Goal: Transaction & Acquisition: Purchase product/service

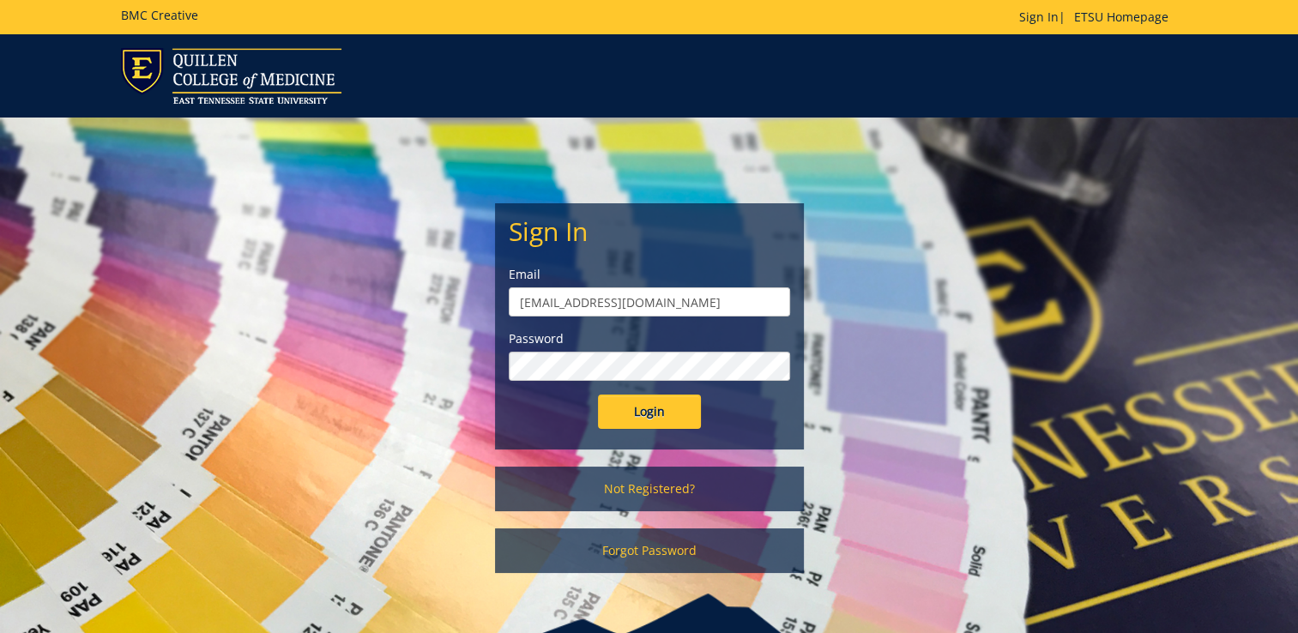
type input "dixonhg@etsu.edu"
click at [651, 402] on input "Login" at bounding box center [649, 412] width 103 height 34
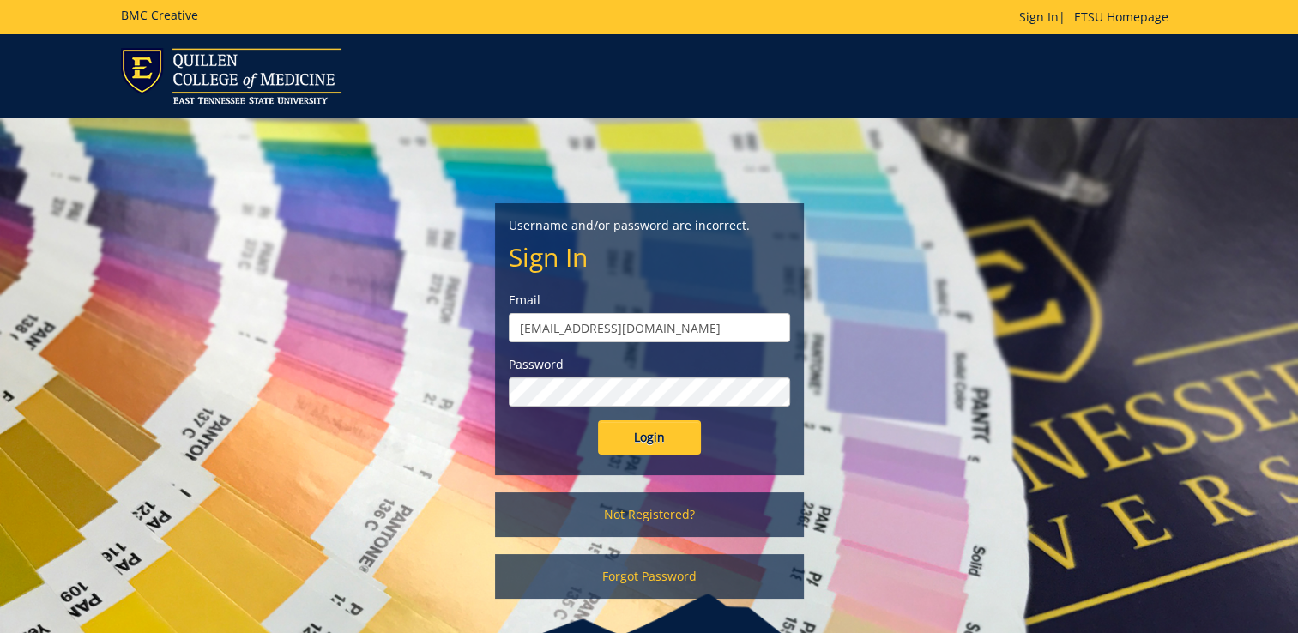
scroll to position [96, 0]
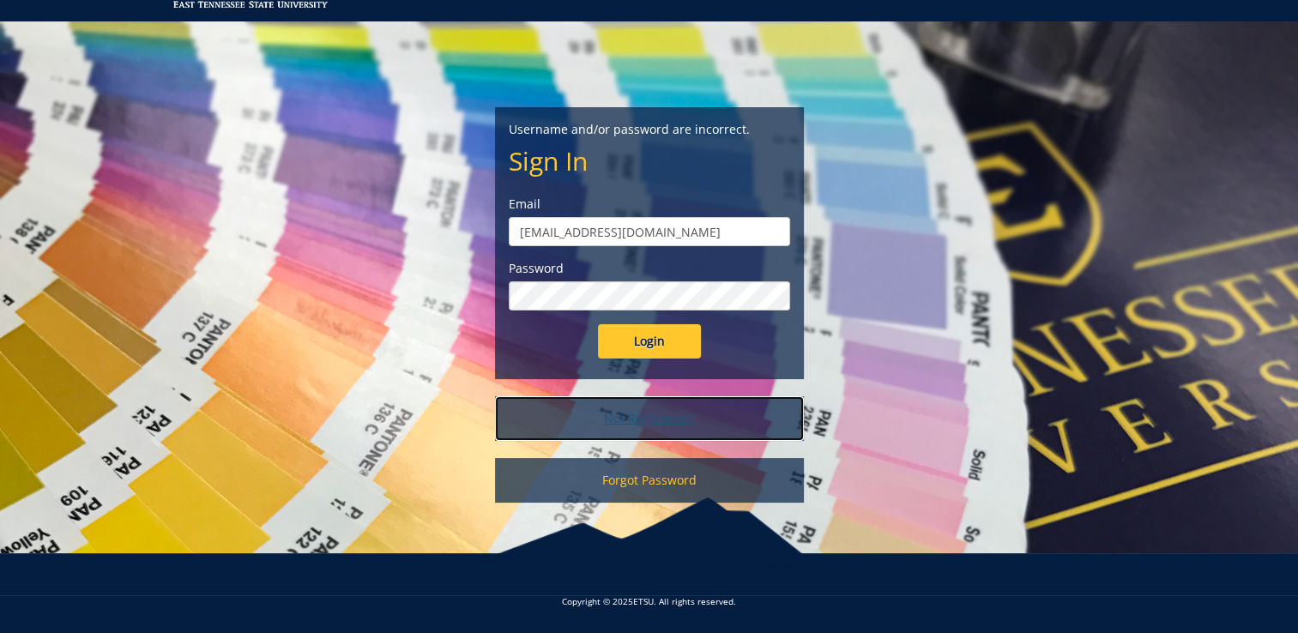
click at [655, 425] on link "Not Registered?" at bounding box center [649, 418] width 309 height 45
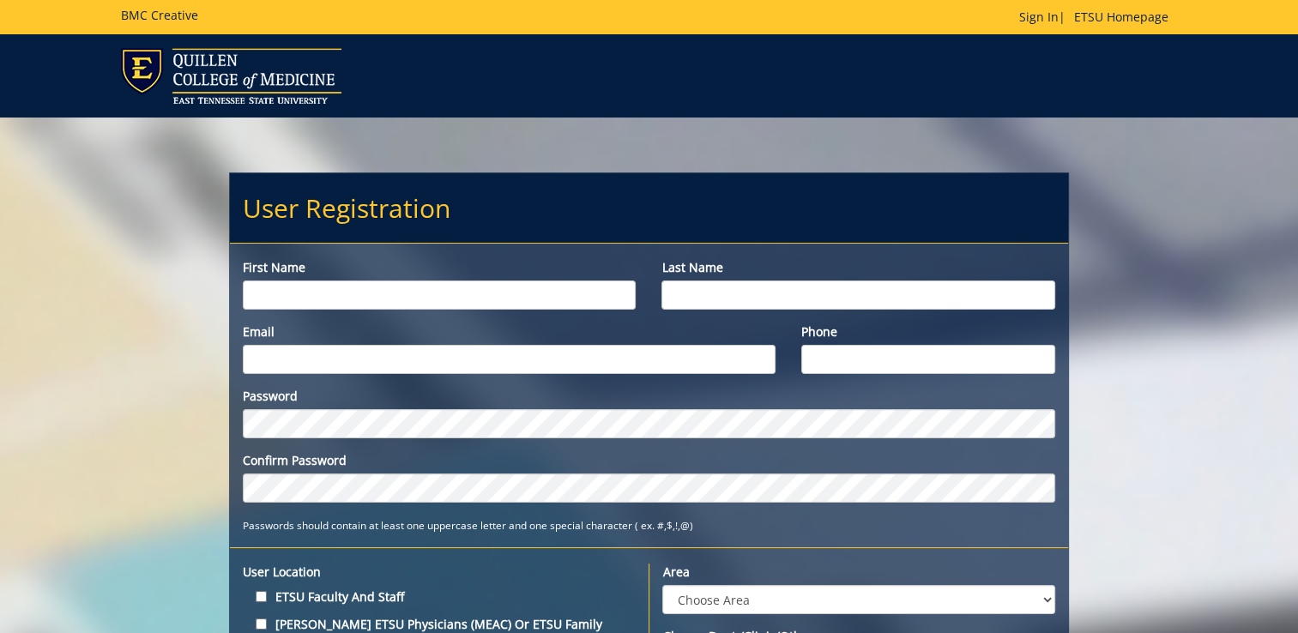
click at [559, 294] on input "First name" at bounding box center [439, 295] width 393 height 29
type input "Hannah"
click at [786, 299] on input "Last name" at bounding box center [858, 295] width 393 height 29
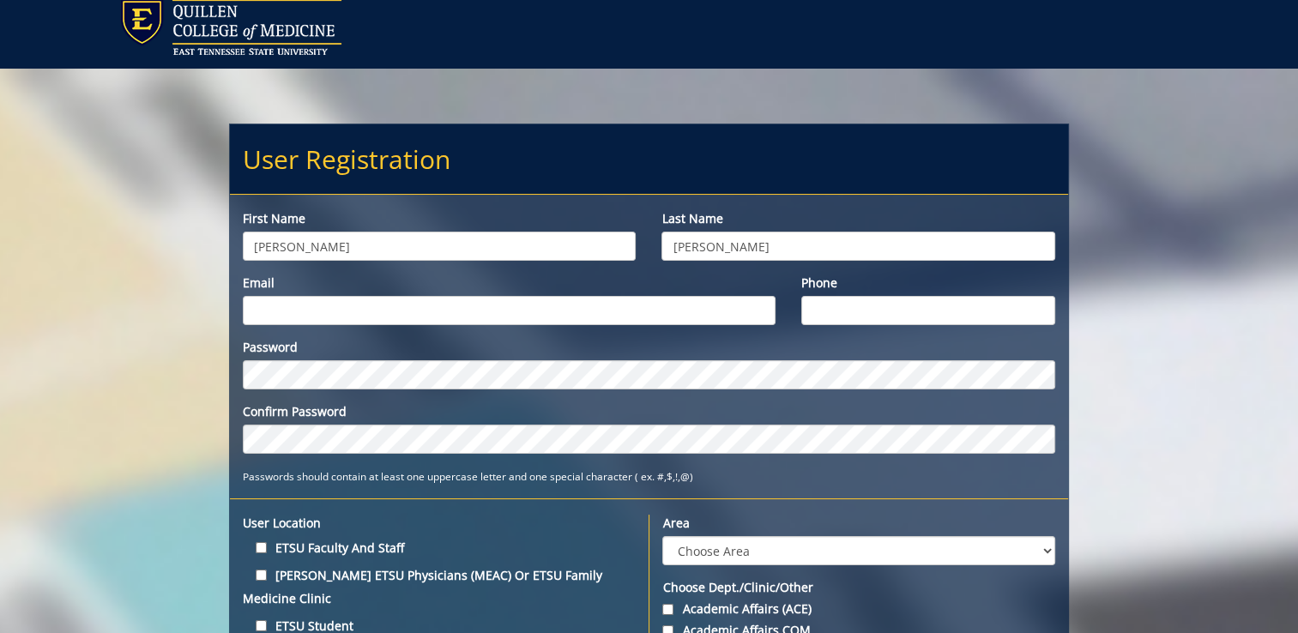
scroll to position [55, 0]
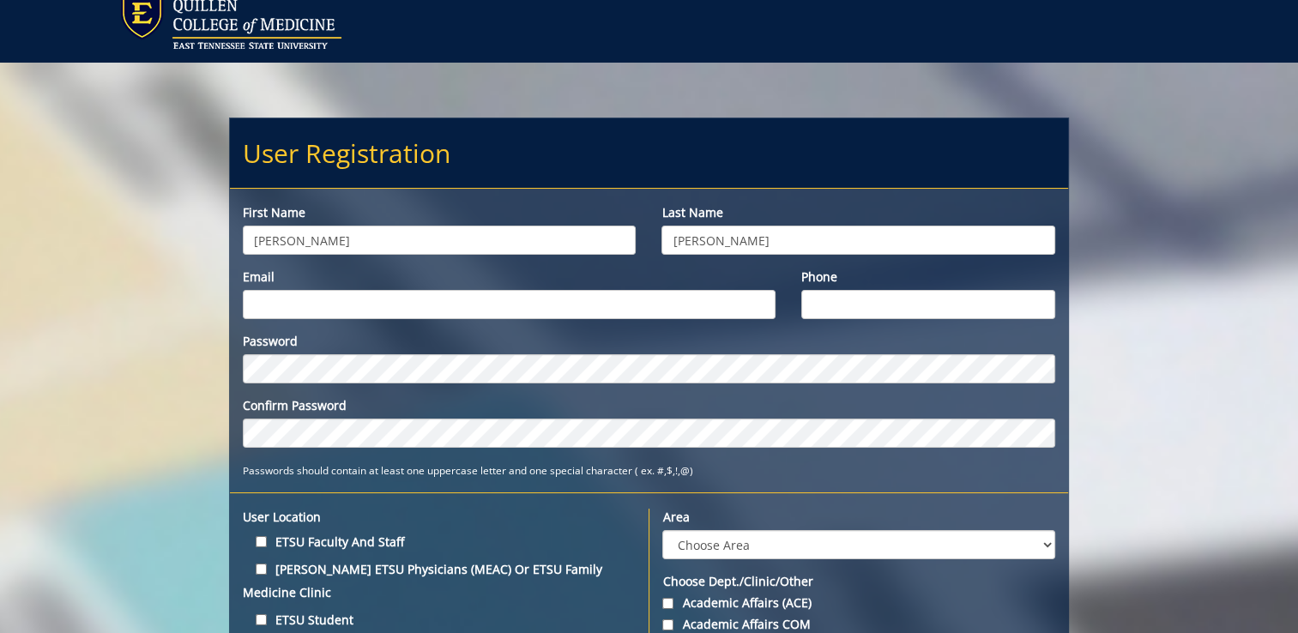
type input "Dixon"
click at [680, 311] on input "Email" at bounding box center [509, 304] width 533 height 29
type input "[EMAIL_ADDRESS][DOMAIN_NAME]"
click at [959, 301] on input "Phone" at bounding box center [928, 304] width 254 height 29
type input "423-620-7106"
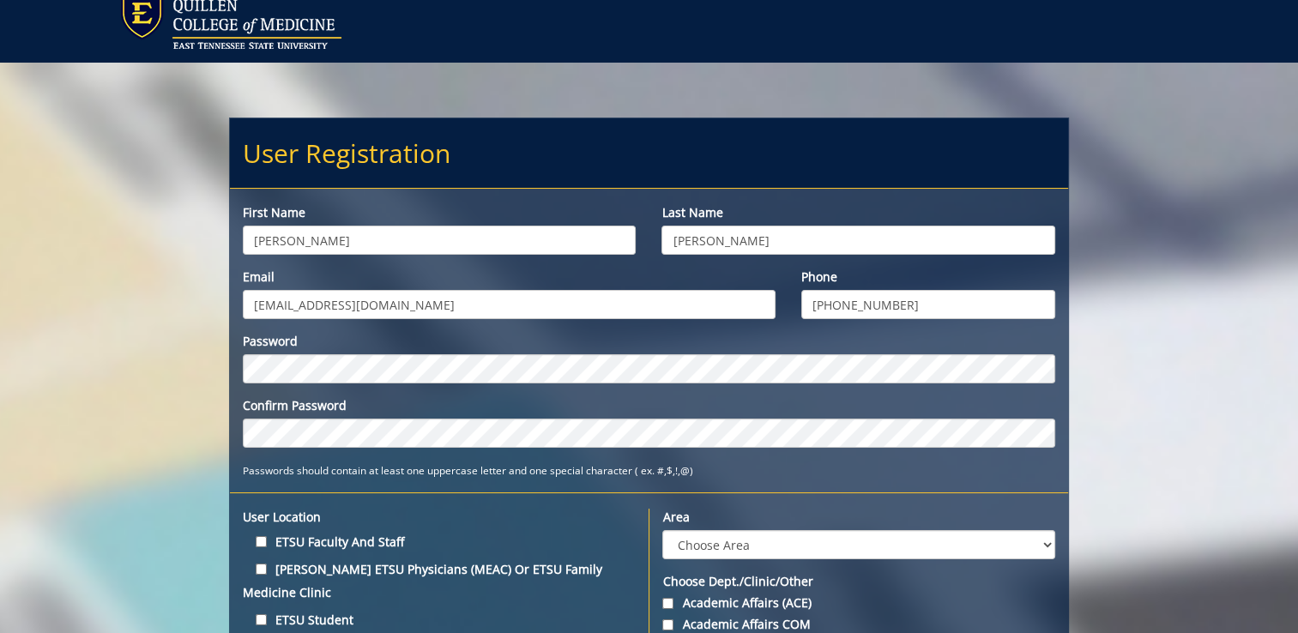
click at [666, 345] on label "Password" at bounding box center [649, 341] width 813 height 17
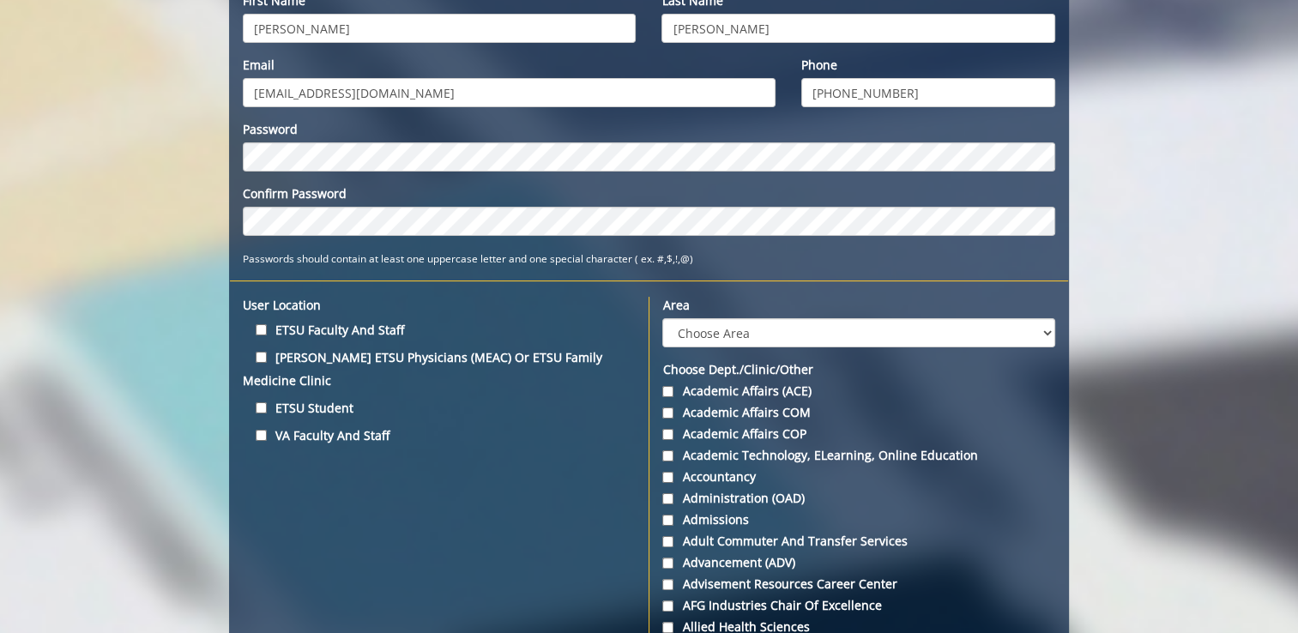
scroll to position [291, 0]
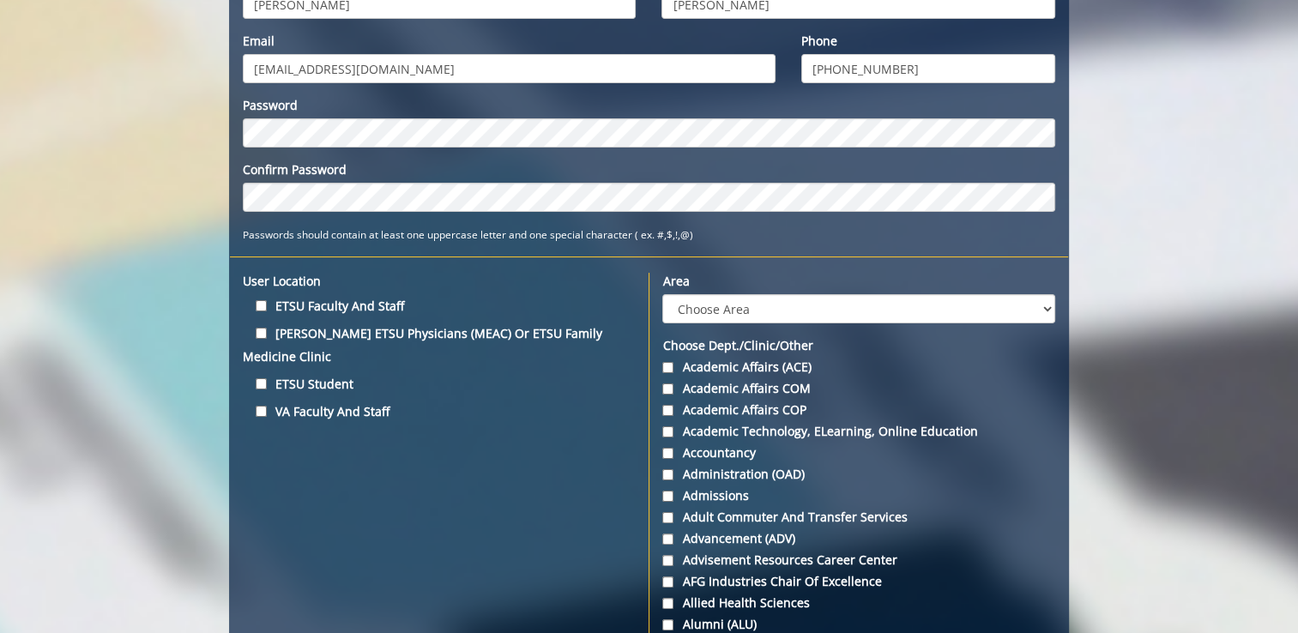
click at [326, 372] on label "ETSU Student" at bounding box center [439, 383] width 393 height 23
click at [267, 378] on input "ETSU Student" at bounding box center [261, 383] width 11 height 11
checkbox input "true"
click at [879, 297] on select "Choose Area Administration Advancement (ADM) BucSports Business & Finance Clemm…" at bounding box center [858, 308] width 392 height 29
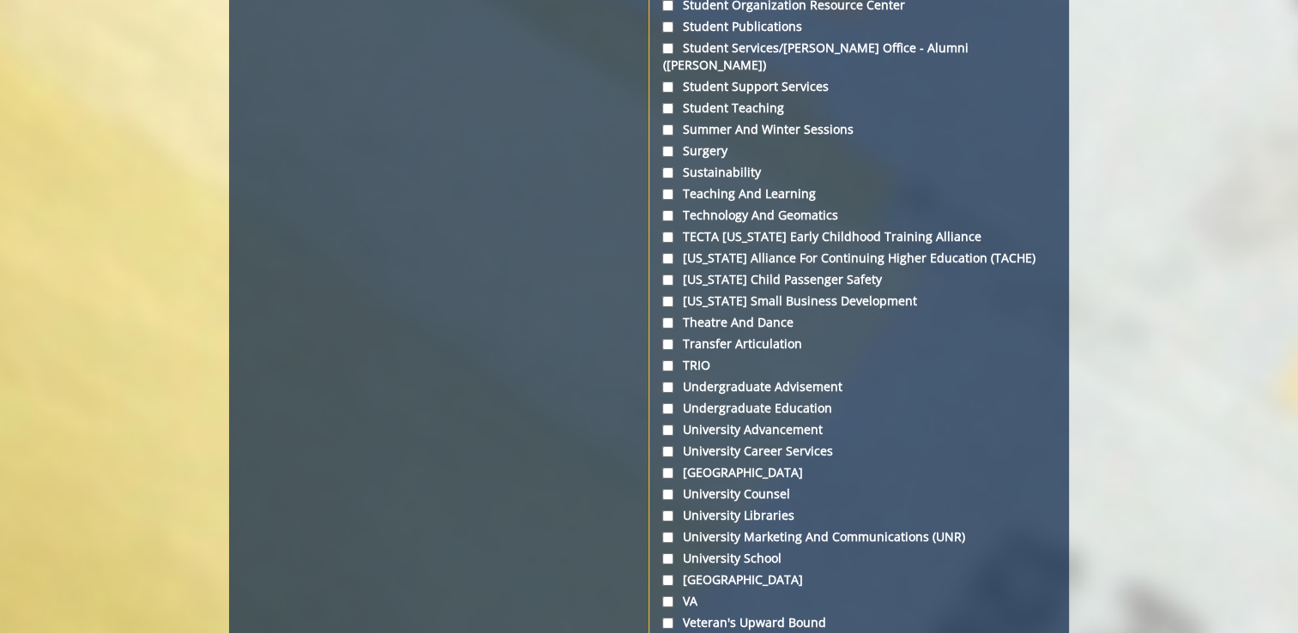
scroll to position [5893, 0]
click at [666, 10] on input "Student Organization Resource Center" at bounding box center [667, 4] width 11 height 11
checkbox input "true"
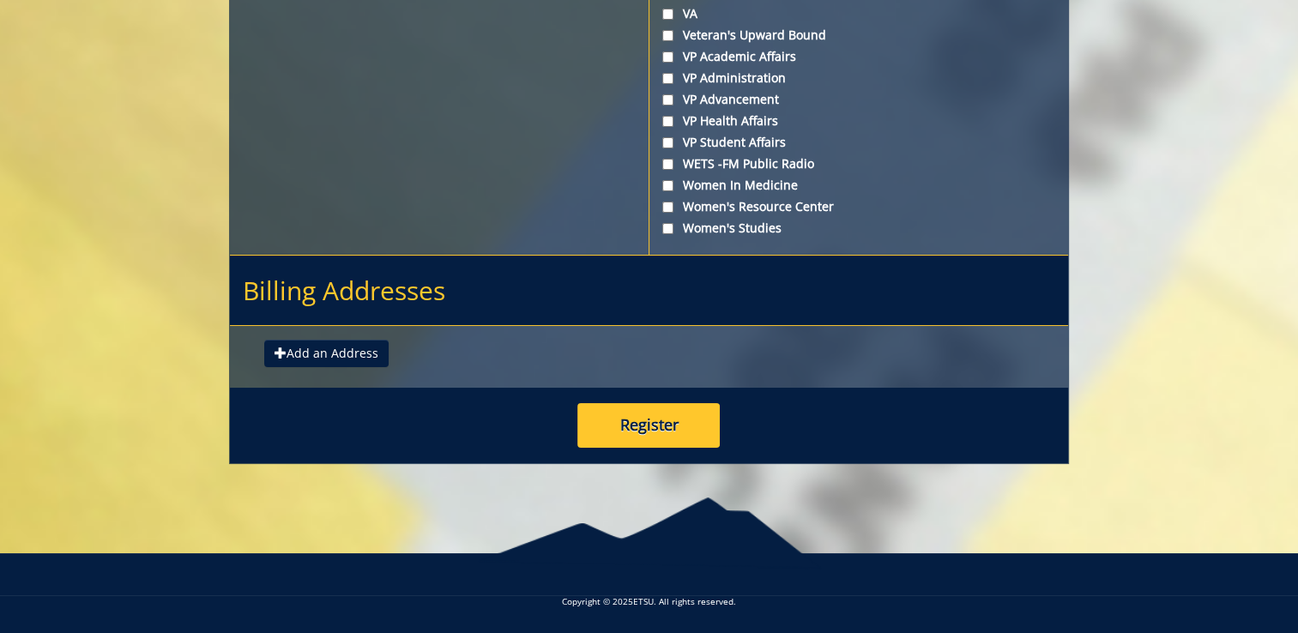
scroll to position [6495, 0]
click at [666, 423] on button "Register" at bounding box center [649, 425] width 142 height 45
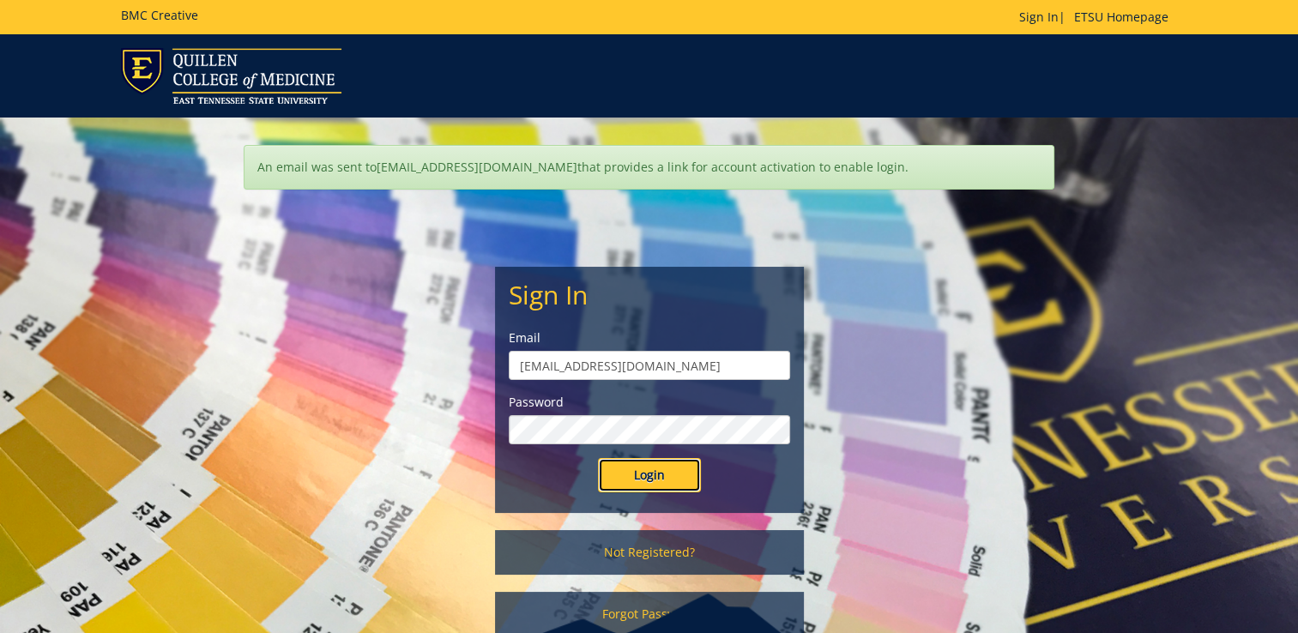
click at [640, 483] on input "Login" at bounding box center [649, 475] width 103 height 34
click at [641, 477] on input "Login" at bounding box center [649, 475] width 103 height 34
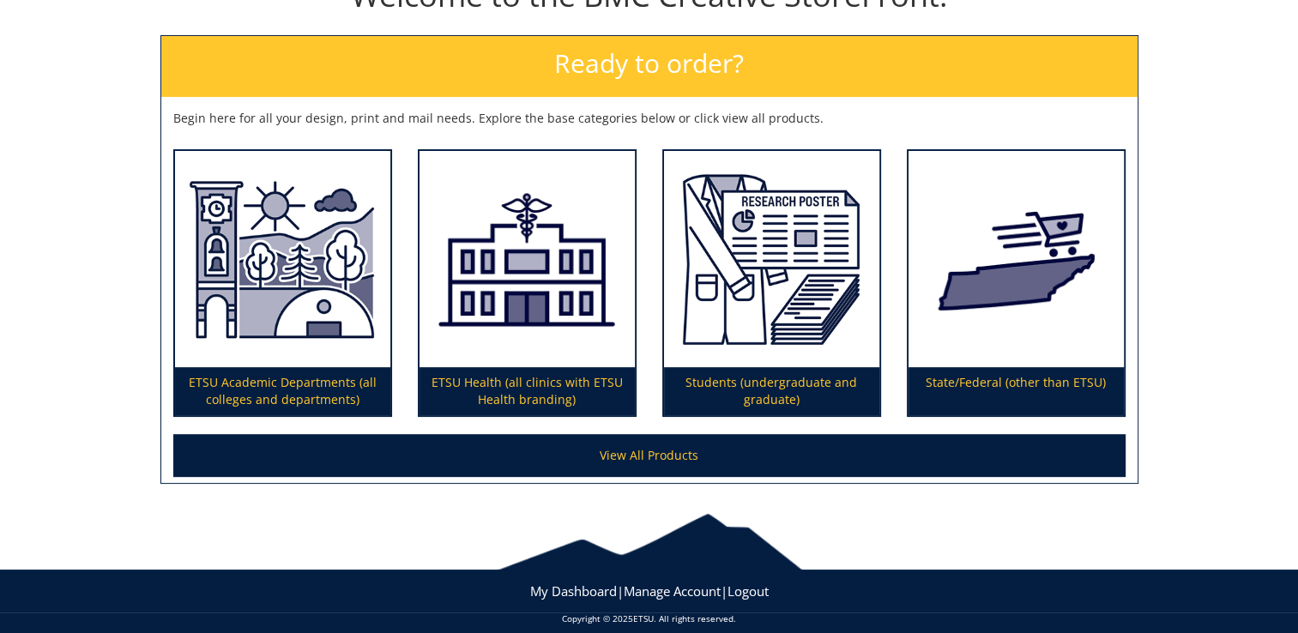
scroll to position [225, 0]
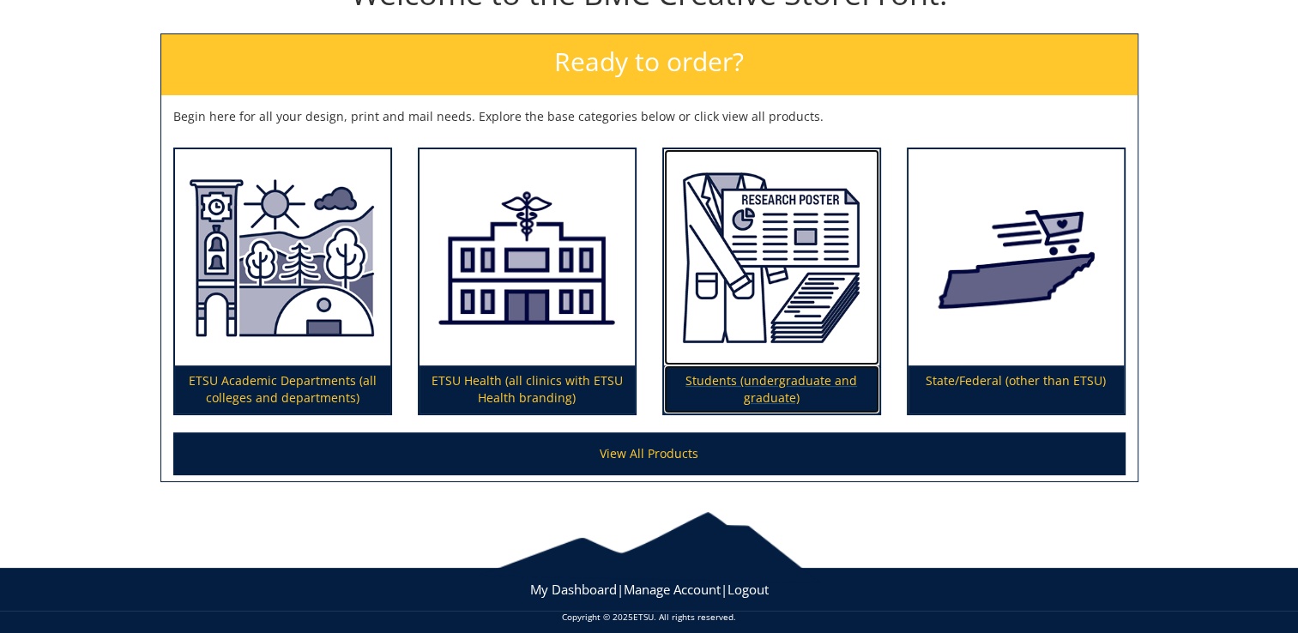
click at [820, 348] on img at bounding box center [771, 257] width 215 height 217
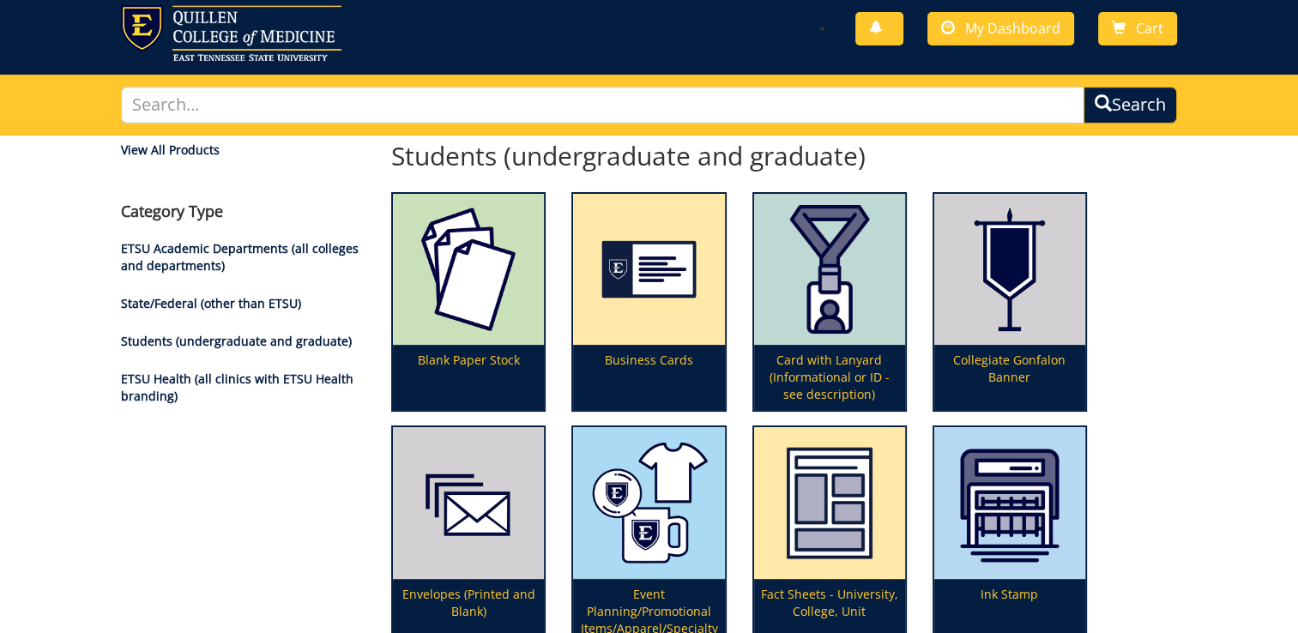
scroll to position [33, 0]
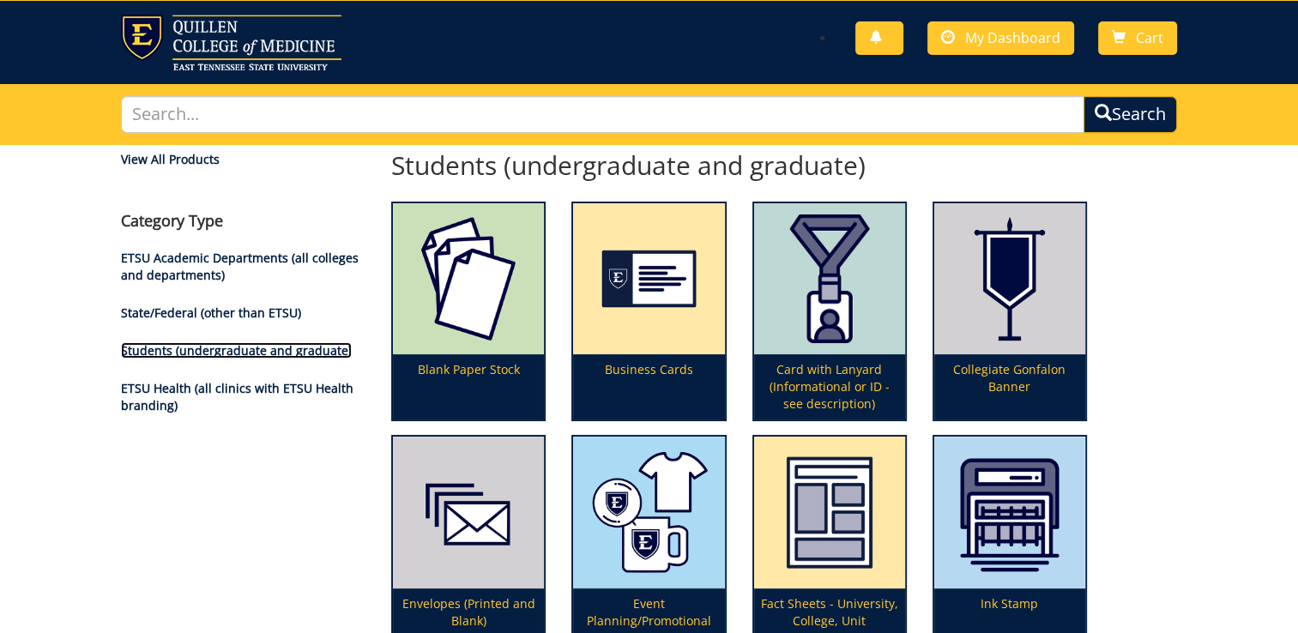
click at [256, 351] on link "Students (undergraduate and graduate)" at bounding box center [236, 350] width 231 height 16
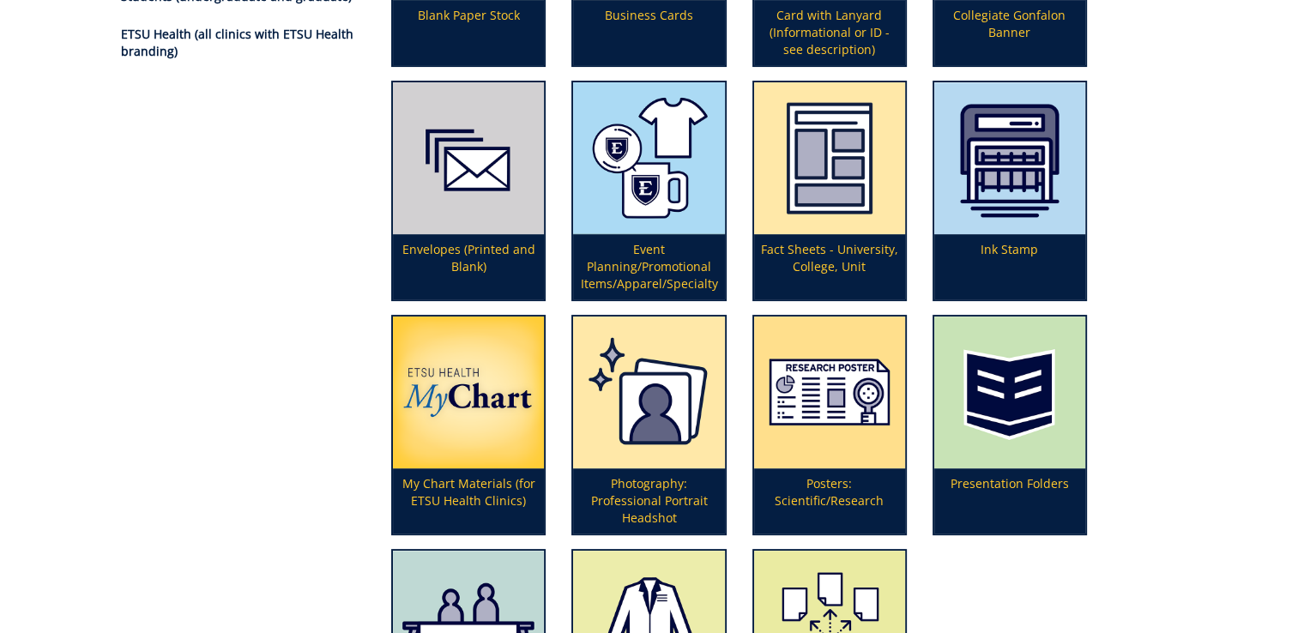
scroll to position [390, 0]
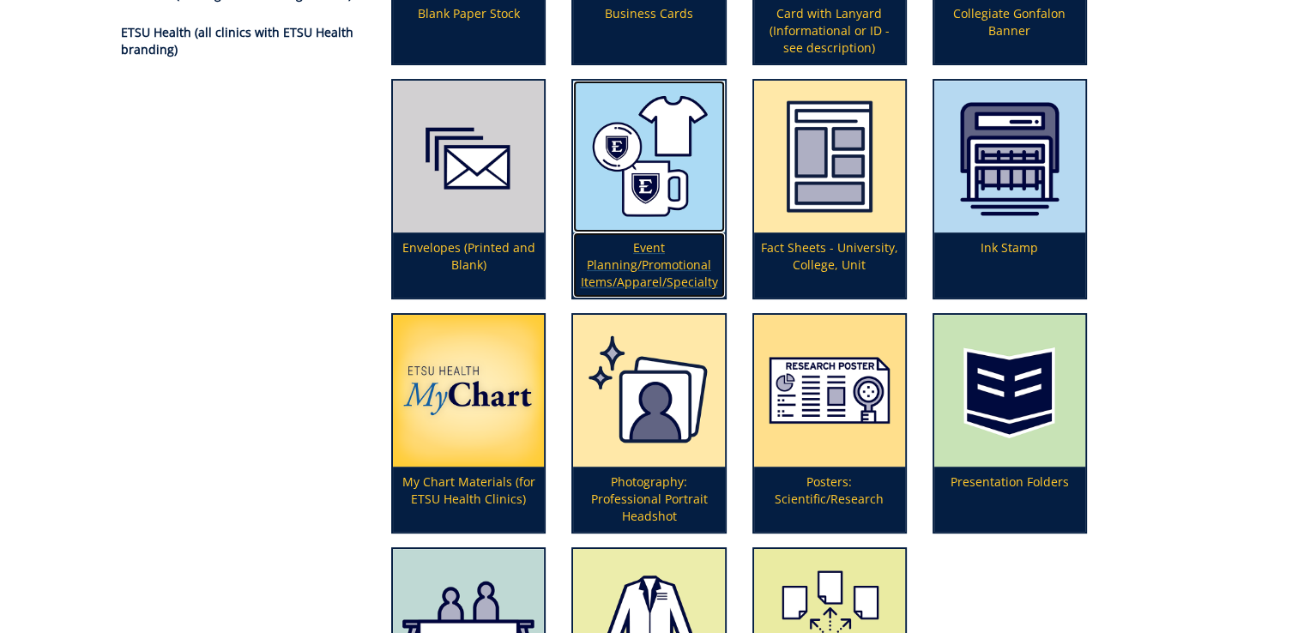
click at [656, 269] on p "Event Planning/Promotional Items/Apparel/Specialty" at bounding box center [648, 265] width 151 height 65
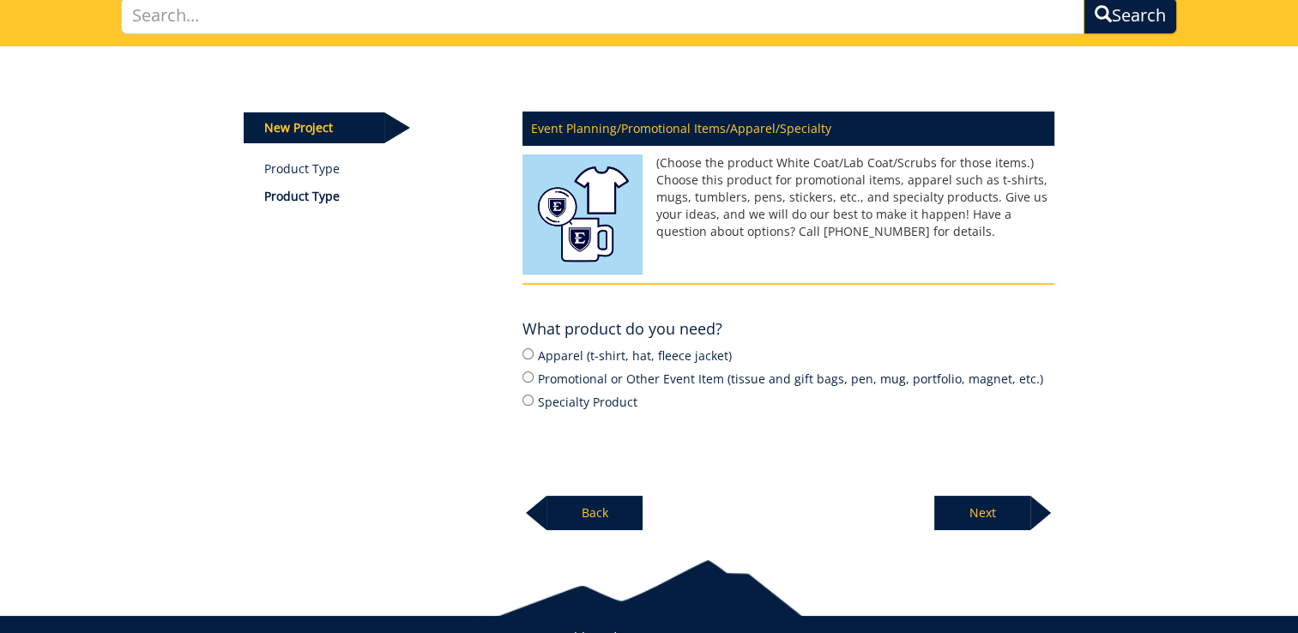
scroll to position [189, 0]
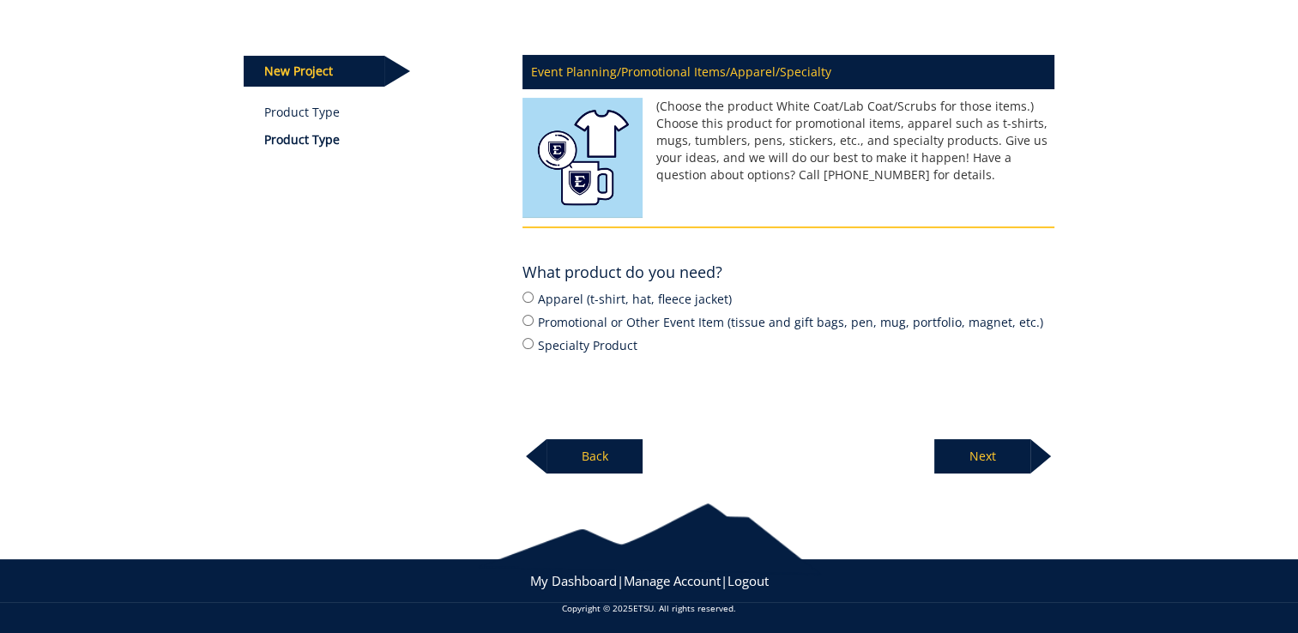
click at [676, 312] on label "Promotional or Other Event Item (tissue and gift bags, pen, mug, portfolio, mag…" at bounding box center [789, 321] width 532 height 19
click at [534, 315] on input "Promotional or Other Event Item (tissue and gift bags, pen, mug, portfolio, mag…" at bounding box center [528, 320] width 11 height 11
radio input "true"
click at [559, 383] on div "Event Planning/Promotional Items/Apparel/Specialty (Choose the product White Co…" at bounding box center [789, 260] width 558 height 430
click at [1009, 459] on p "Next" at bounding box center [982, 456] width 96 height 34
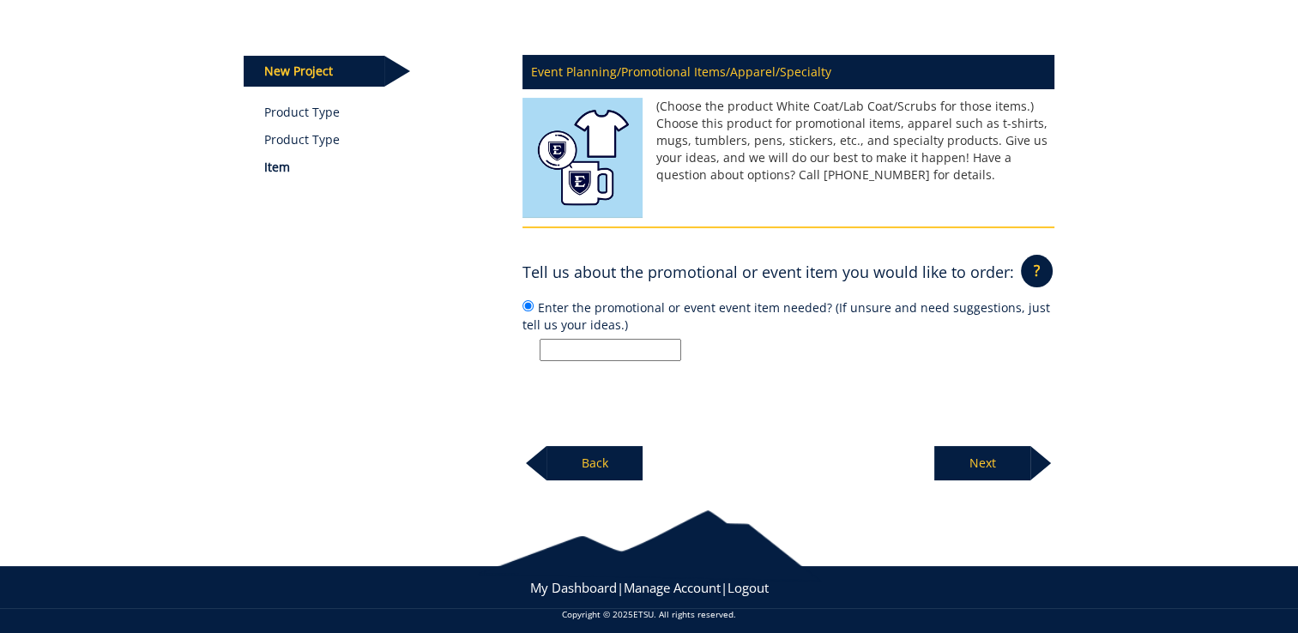
click at [632, 354] on input "Enter the promotional or event event item needed? (If unsure and need suggestio…" at bounding box center [611, 350] width 142 height 22
type input "Banner and Stickers"
click at [972, 462] on p "Next" at bounding box center [982, 463] width 96 height 34
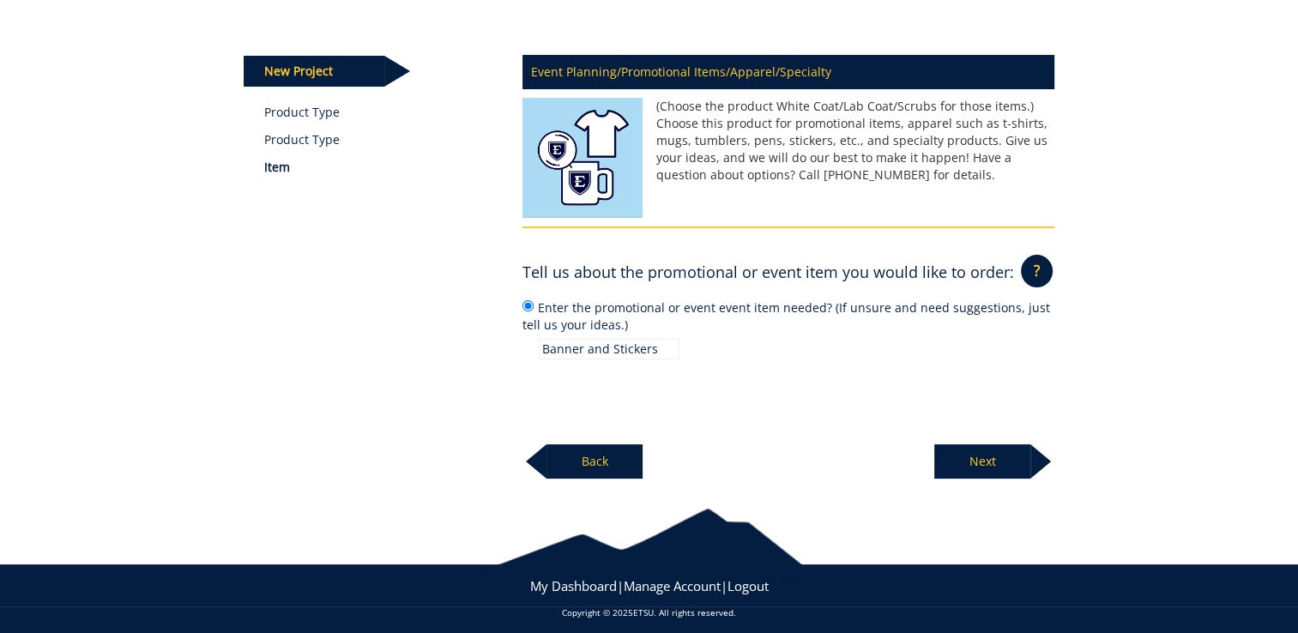
scroll to position [182, 0]
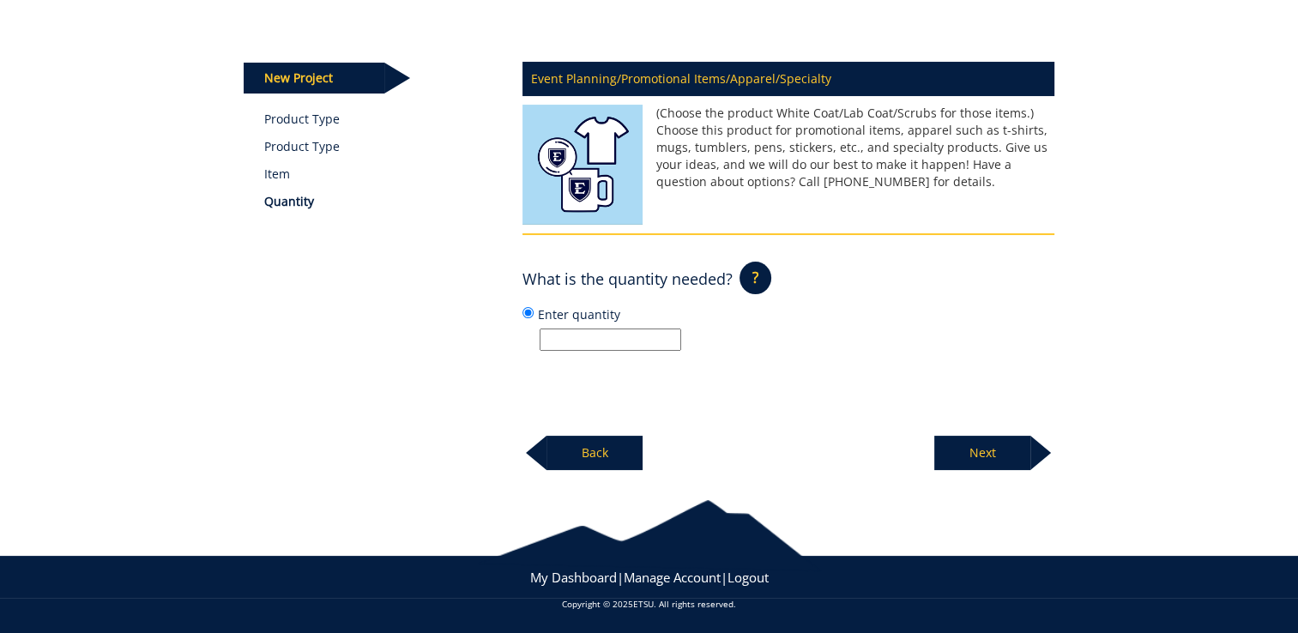
click at [597, 336] on input "Enter quantity" at bounding box center [611, 340] width 142 height 22
type input "Banner (1) Stickers (80)"
click at [1006, 438] on p "Next" at bounding box center [982, 453] width 96 height 34
click at [632, 339] on input "Enter event information (name, date, time, location)" at bounding box center [611, 340] width 142 height 22
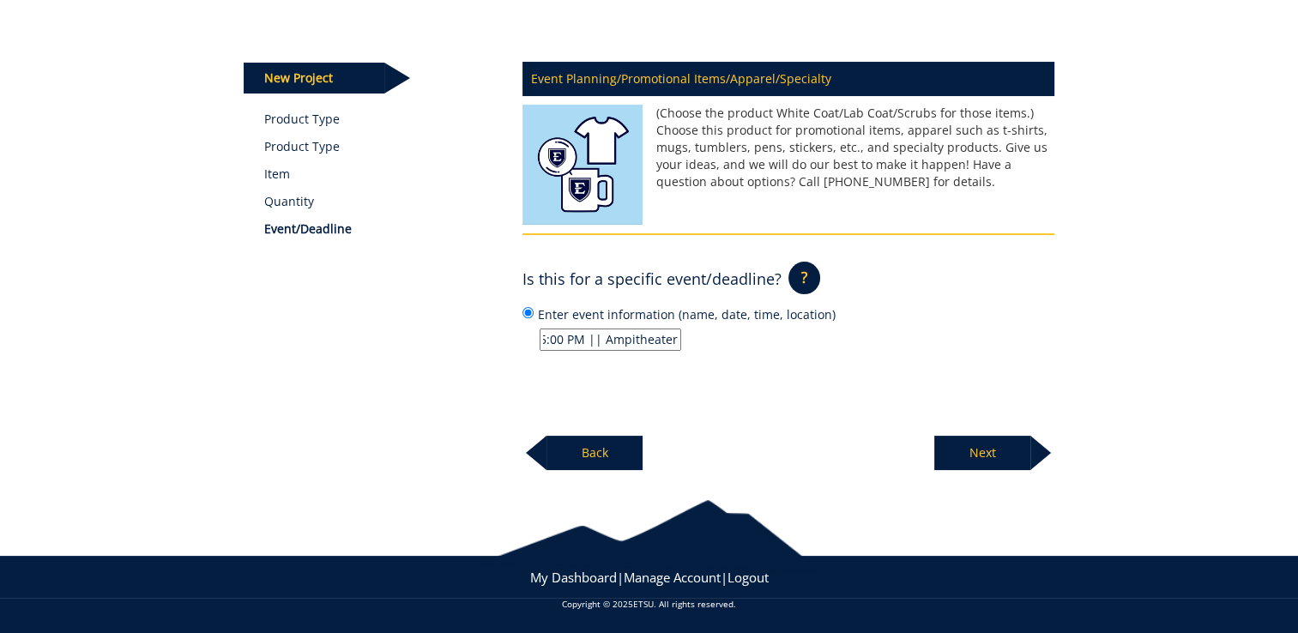
scroll to position [0, 370]
type input "Destress Sunset Pilates by ETSU Pre PT Club || [DATE] || 5:00 PM || Ampitheater"
click at [1013, 437] on p "Next" at bounding box center [982, 453] width 96 height 34
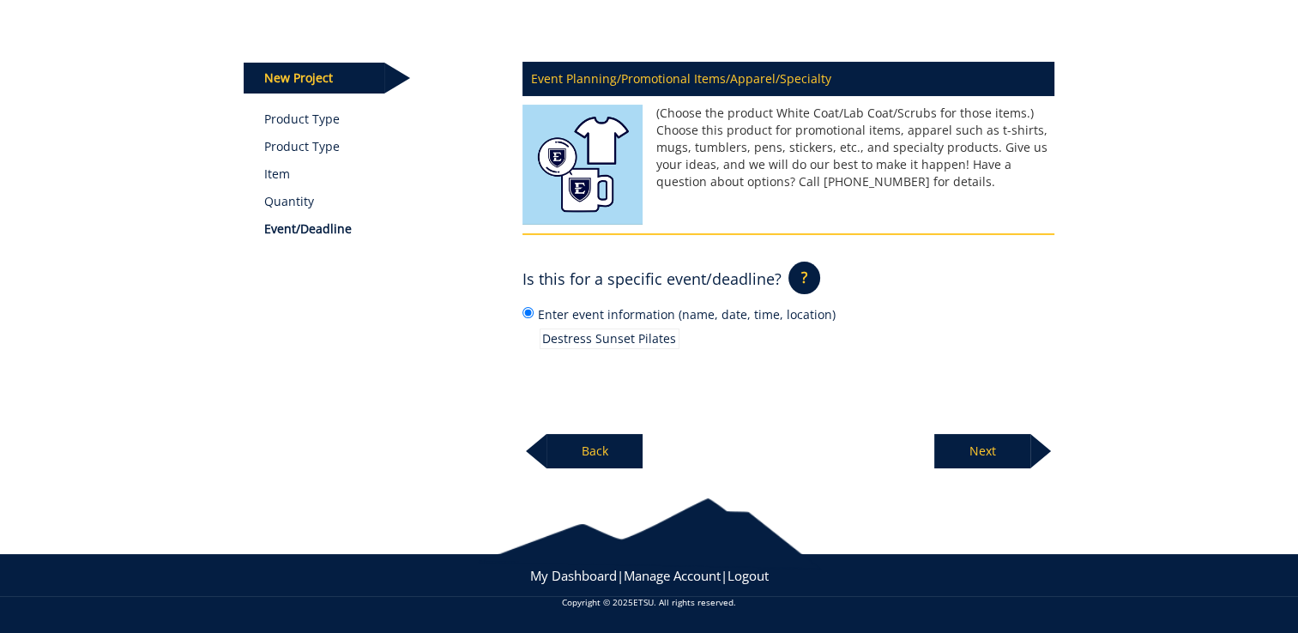
scroll to position [181, 0]
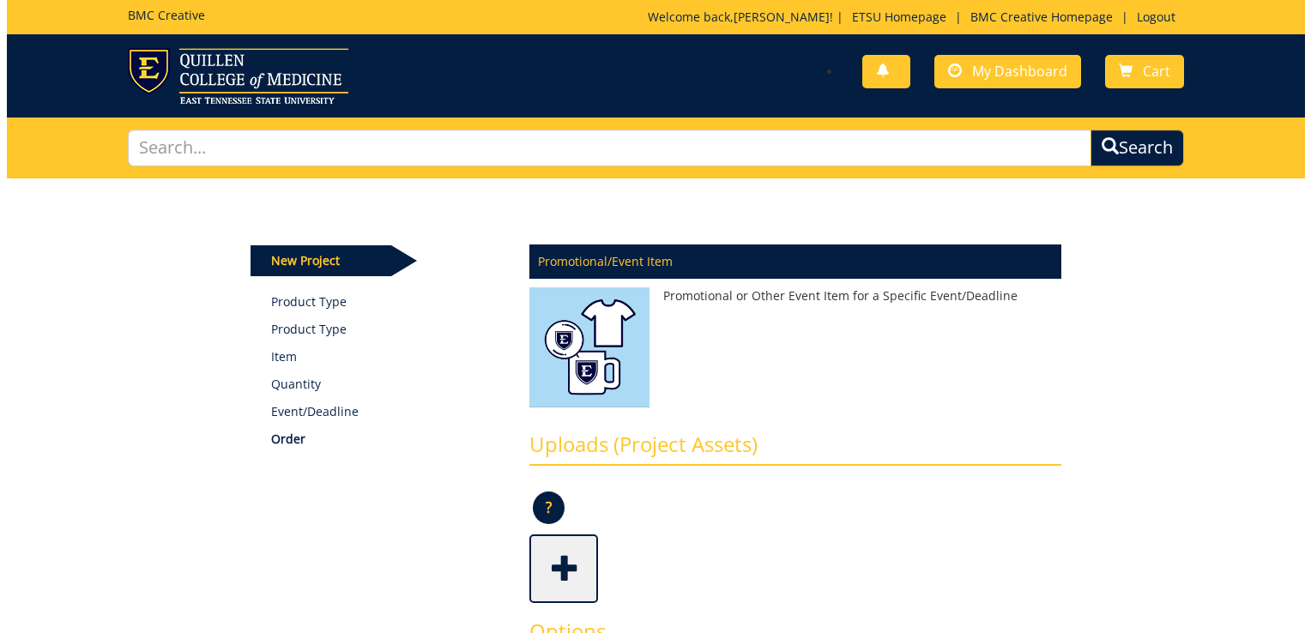
scroll to position [209, 0]
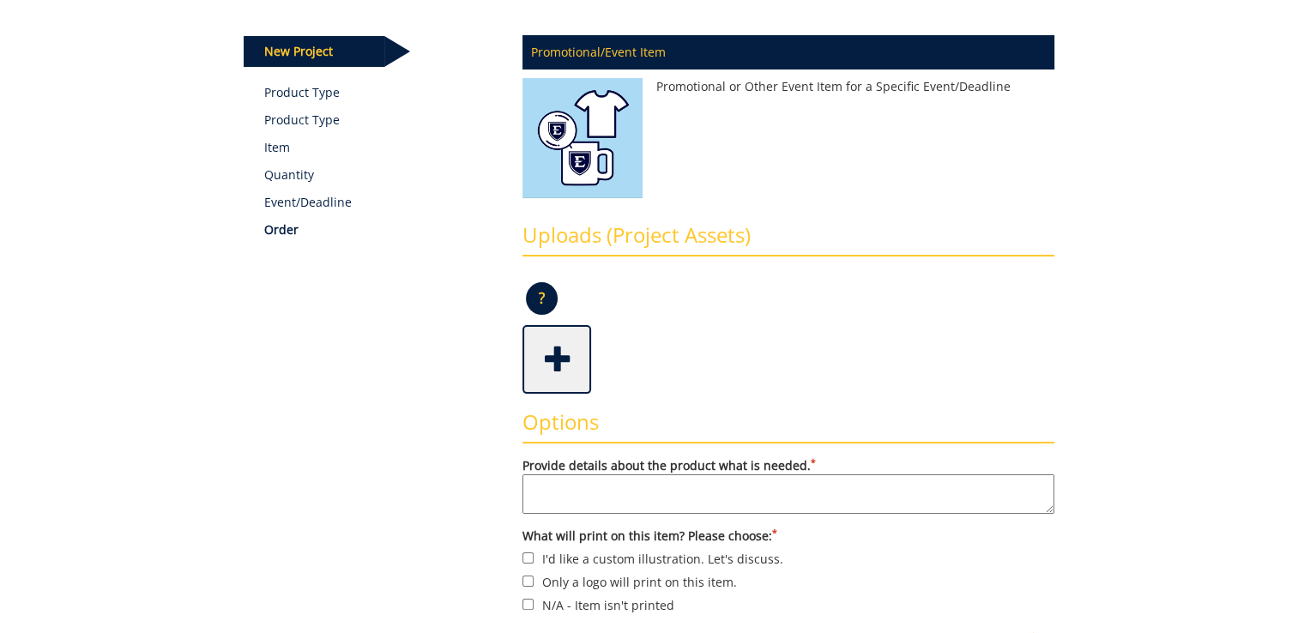
click at [563, 366] on span at bounding box center [558, 358] width 69 height 60
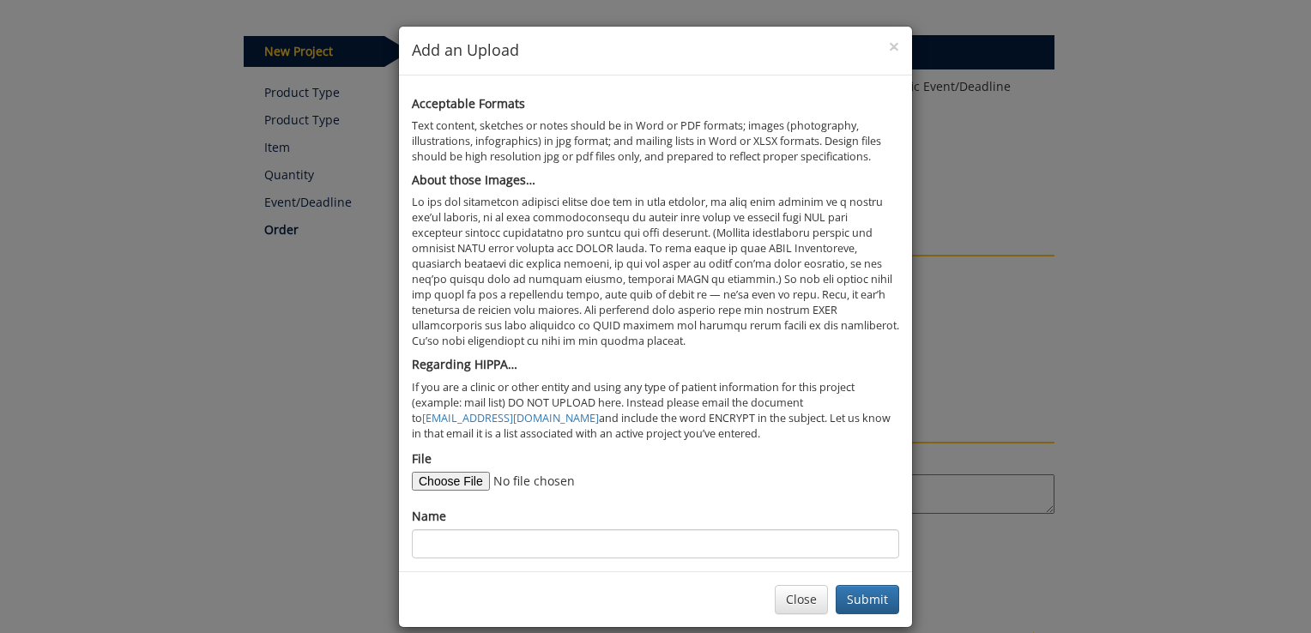
scroll to position [19, 0]
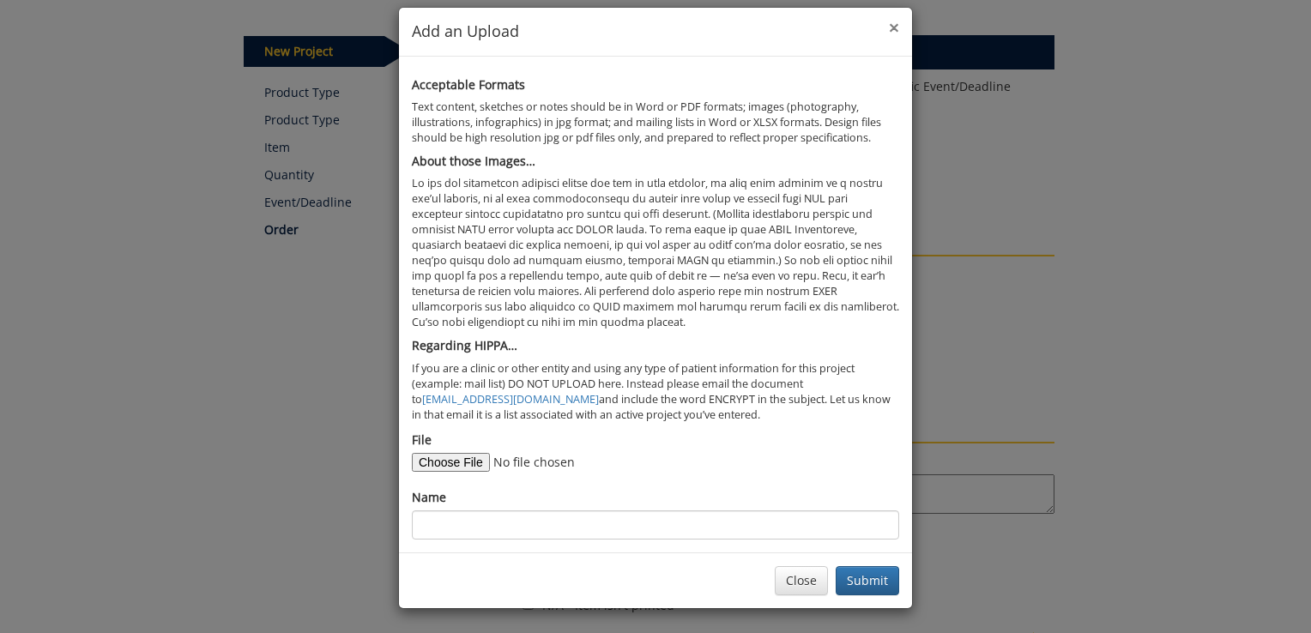
click at [889, 32] on span "×" at bounding box center [894, 27] width 10 height 24
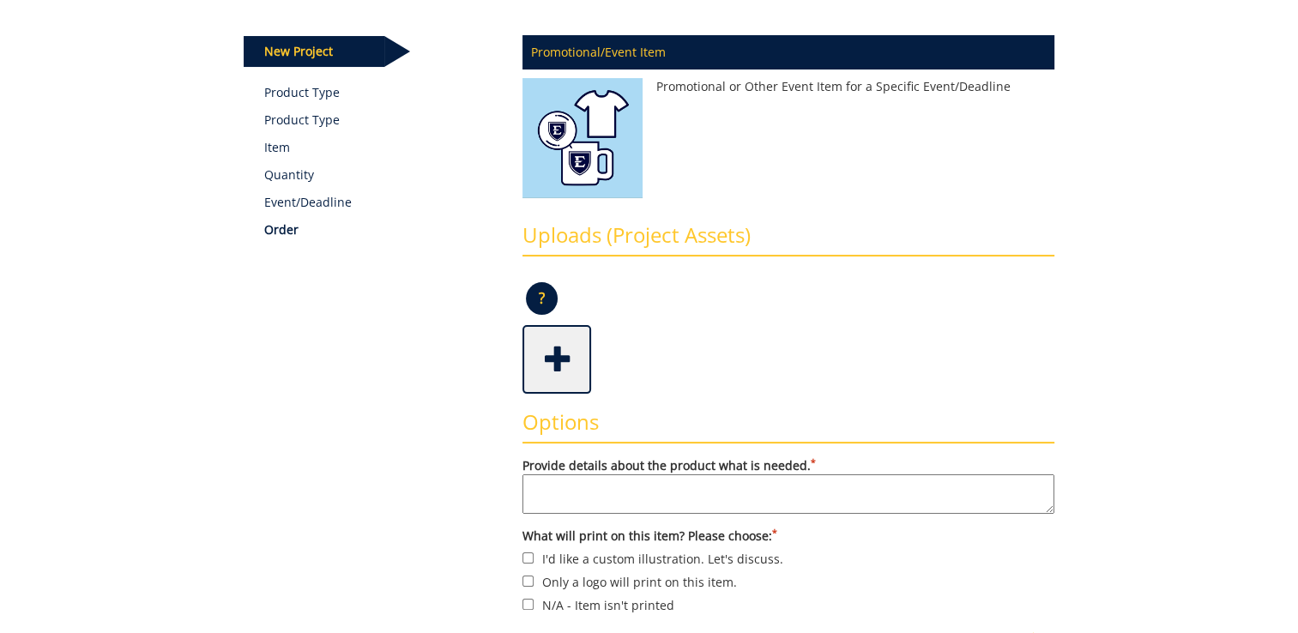
click at [553, 369] on span at bounding box center [558, 358] width 69 height 60
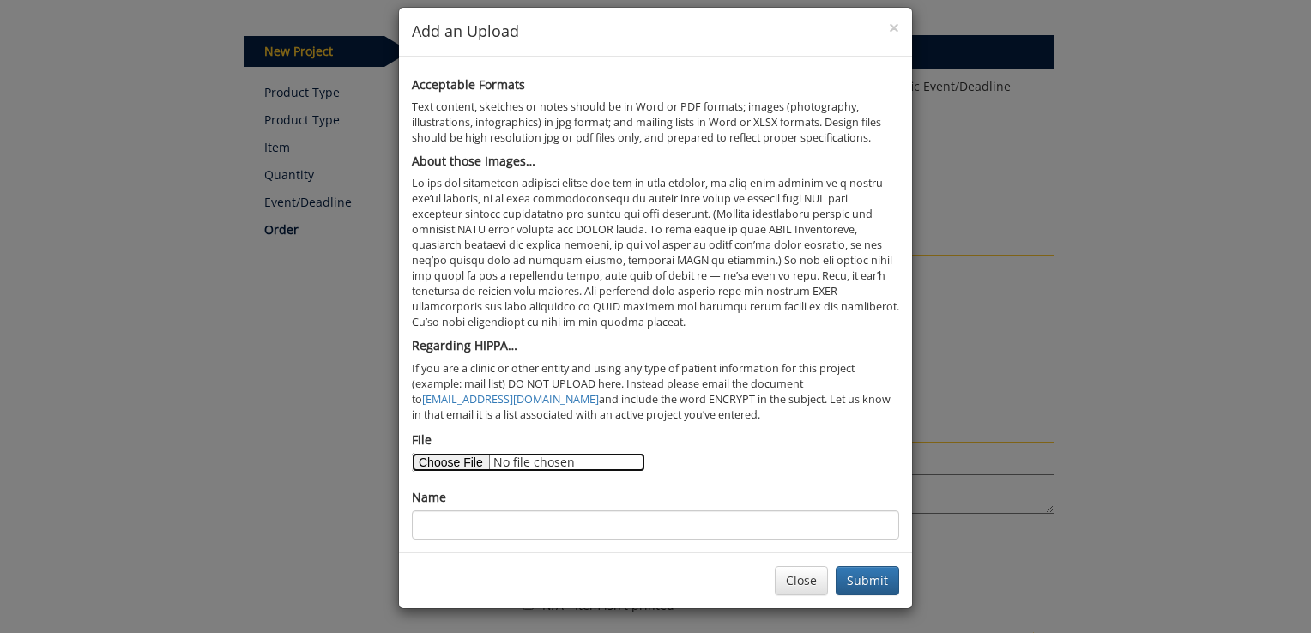
click at [418, 463] on input "File" at bounding box center [528, 462] width 233 height 19
type input "C:\fakepath\[GEOGRAPHIC_DATA][US_STATE]jpg"
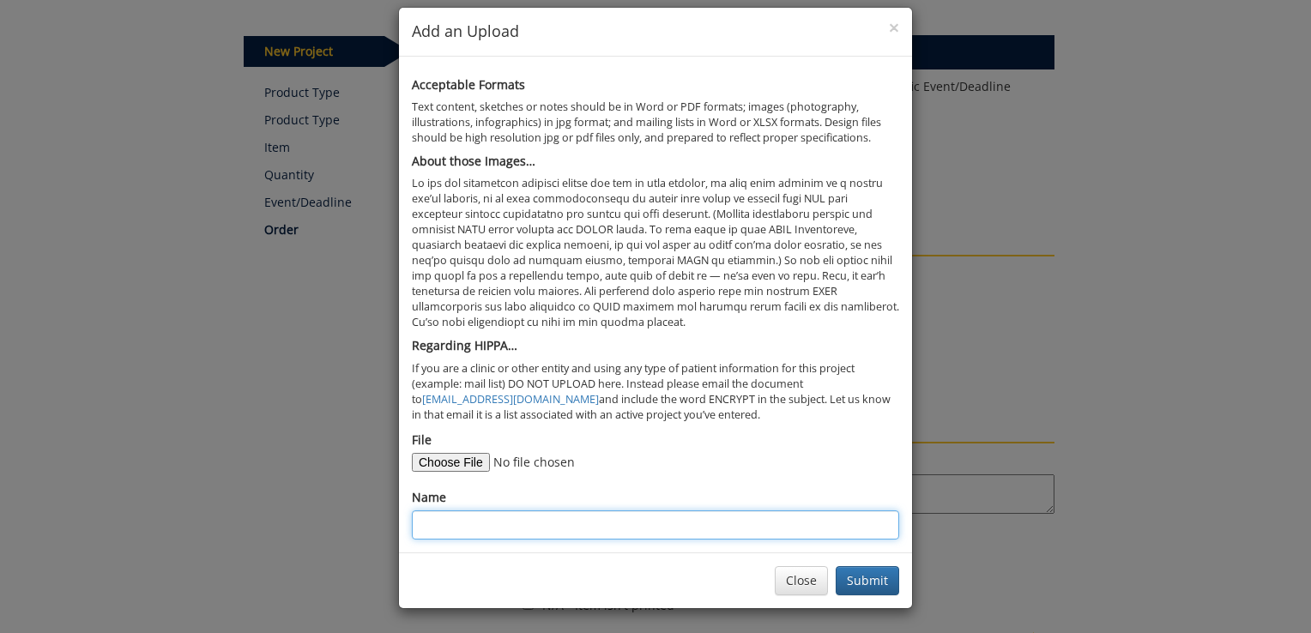
click at [501, 523] on input "Name" at bounding box center [655, 525] width 487 height 29
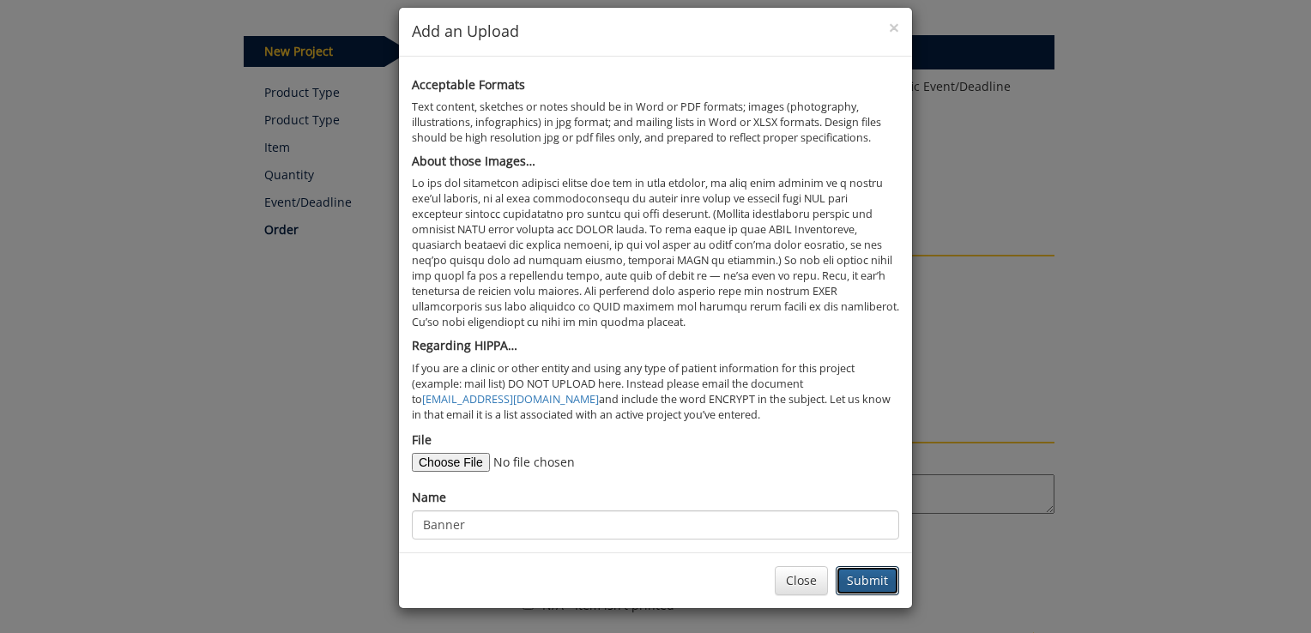
click at [862, 572] on button "Submit" at bounding box center [867, 580] width 63 height 29
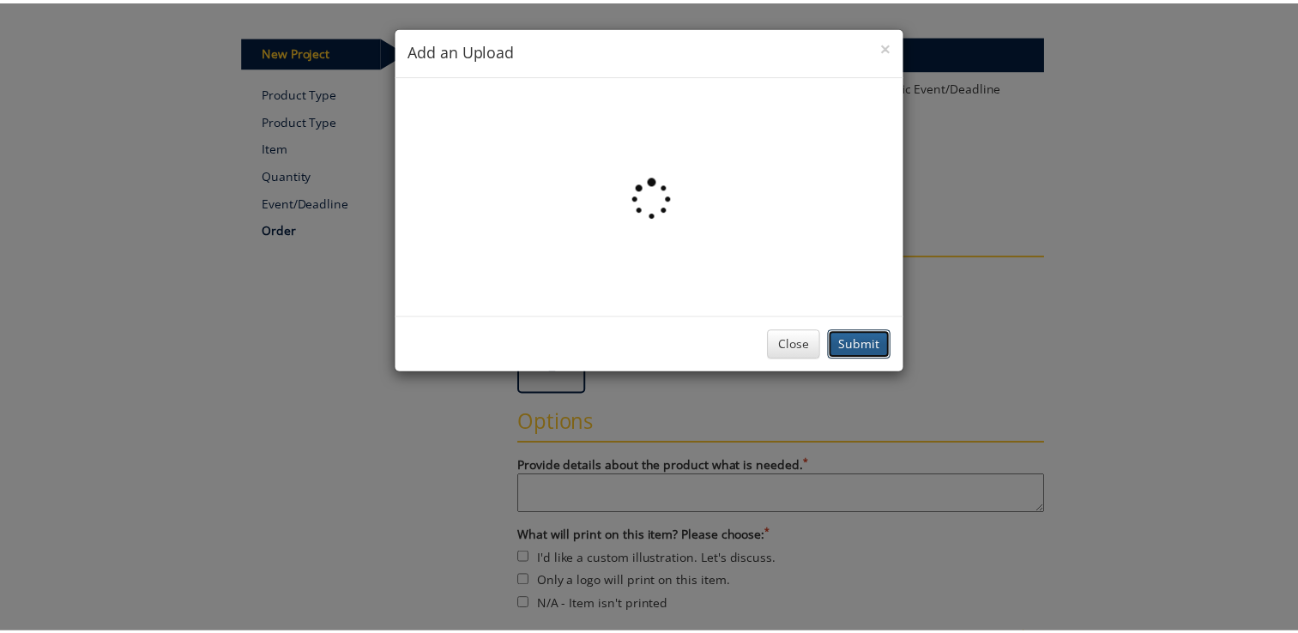
scroll to position [0, 0]
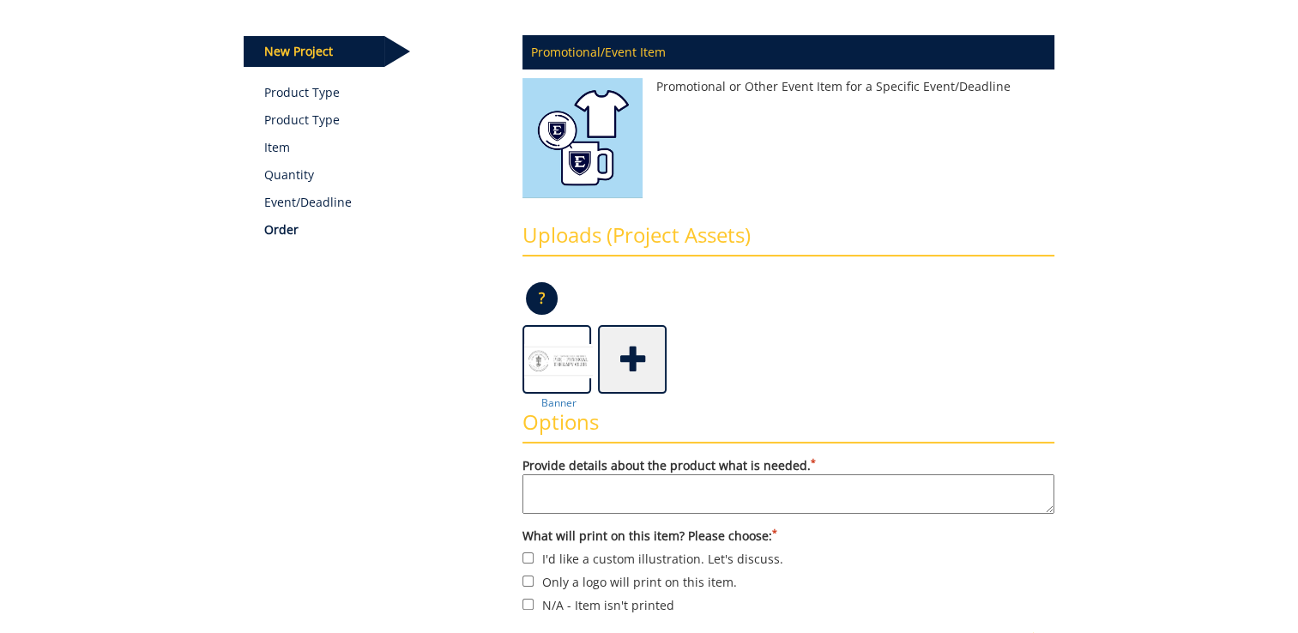
click at [638, 372] on span at bounding box center [634, 358] width 69 height 60
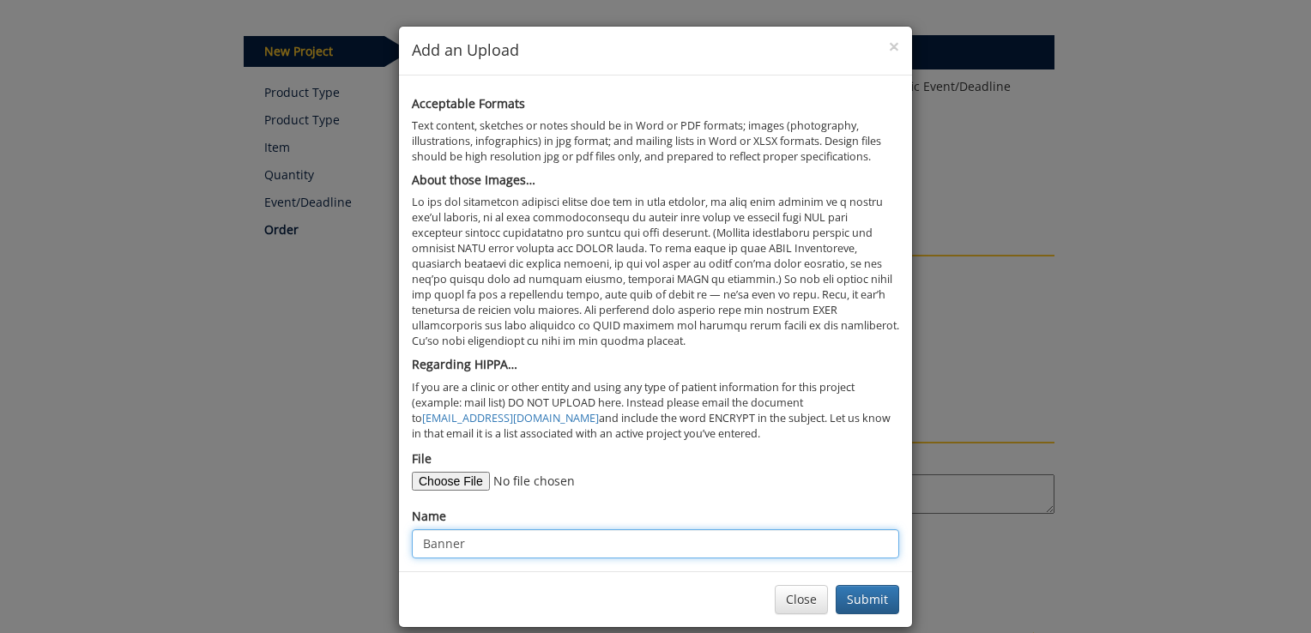
click at [488, 542] on input "Banner" at bounding box center [655, 543] width 487 height 29
type input "B"
type input "Sticker"
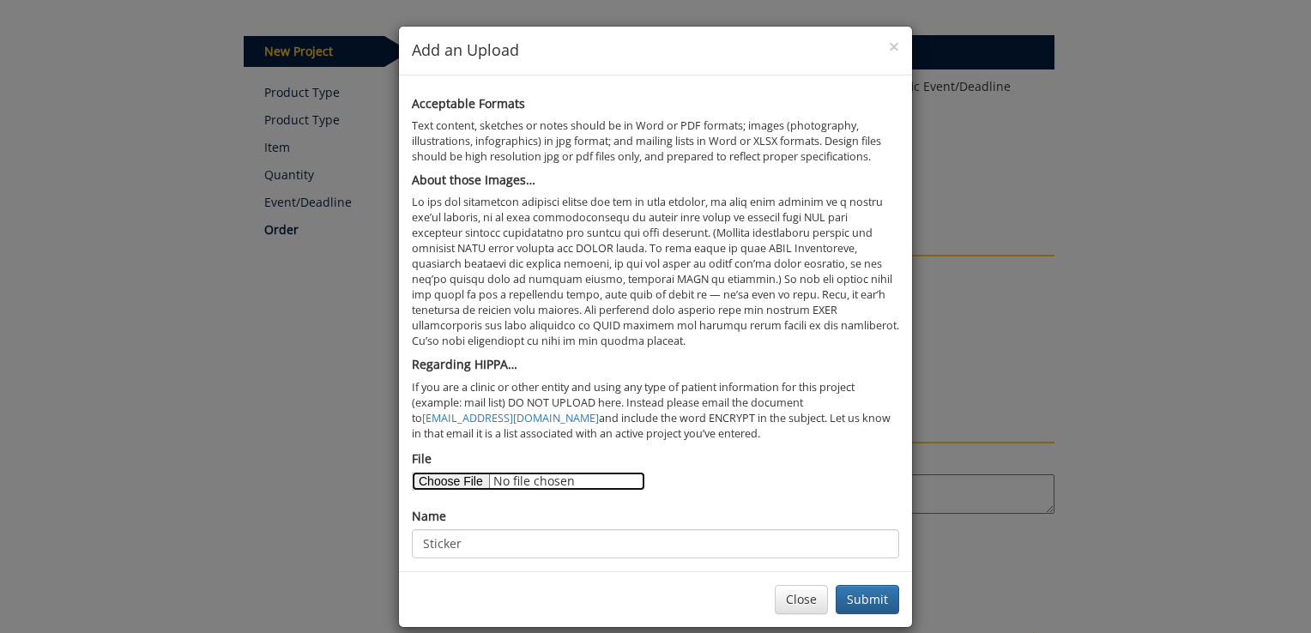
click at [444, 472] on input "File" at bounding box center [528, 481] width 233 height 19
type input "C:\fakepath\Screenshot 2025-09-26 at 4.53.39 PM.jpeg"
click at [848, 602] on button "Submit" at bounding box center [867, 599] width 63 height 29
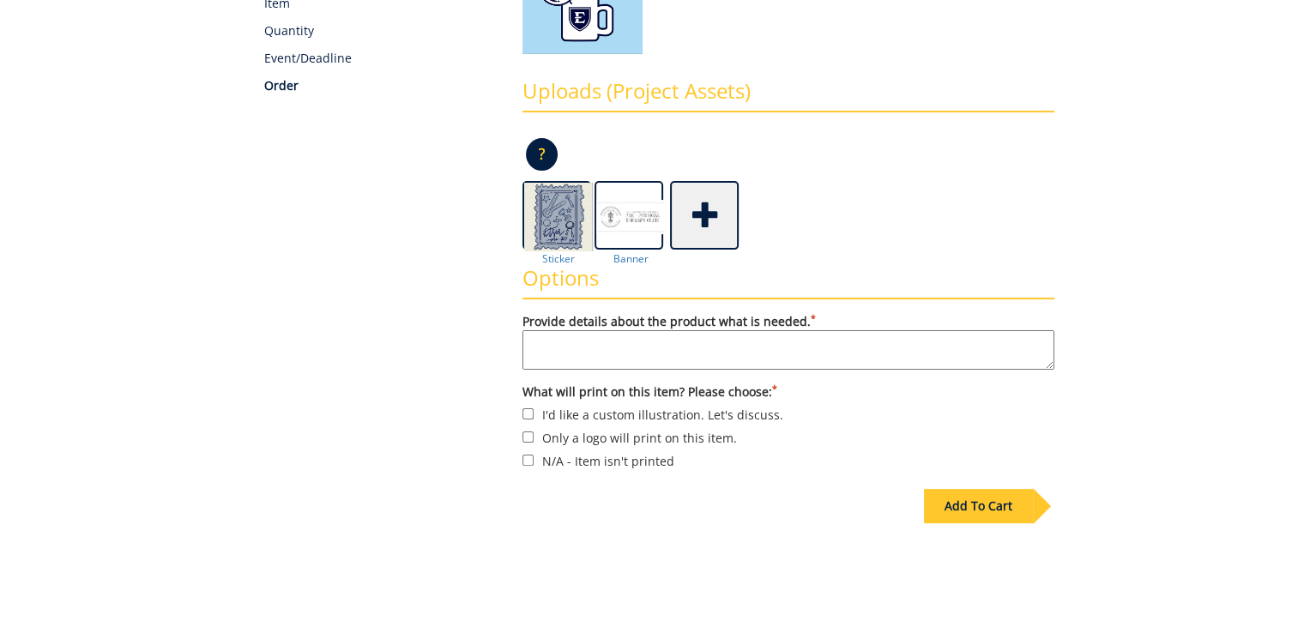
scroll to position [357, 0]
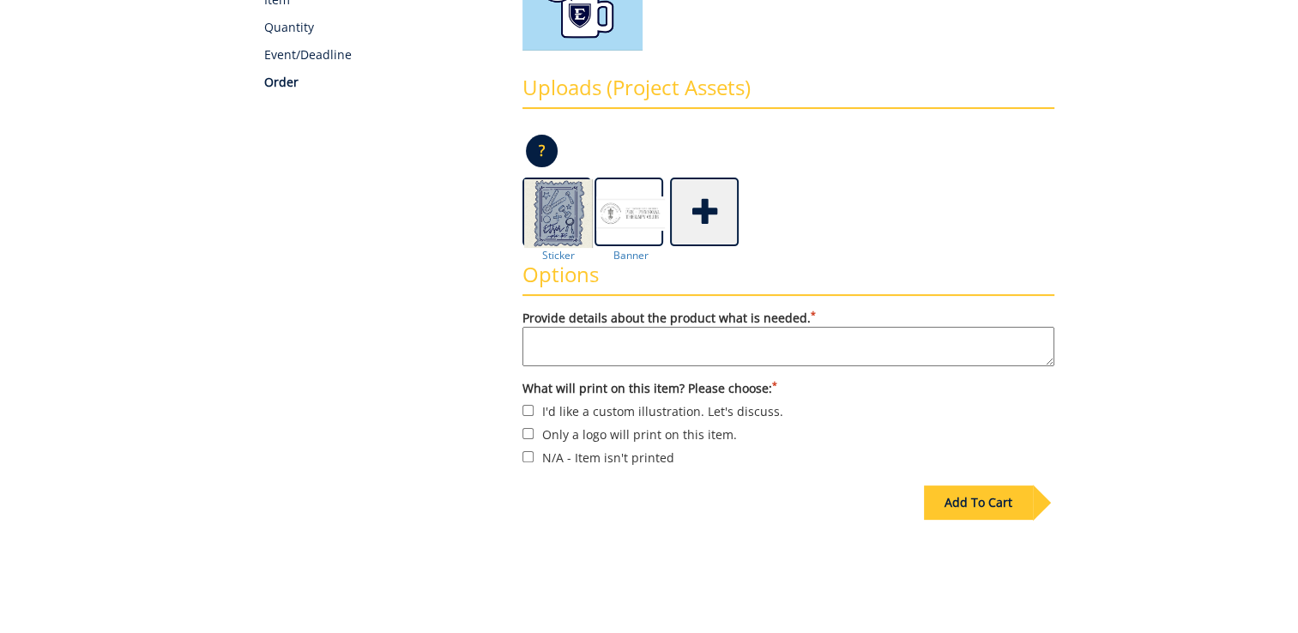
click at [707, 348] on textarea "Provide details about the product what is needed. *" at bounding box center [789, 346] width 532 height 39
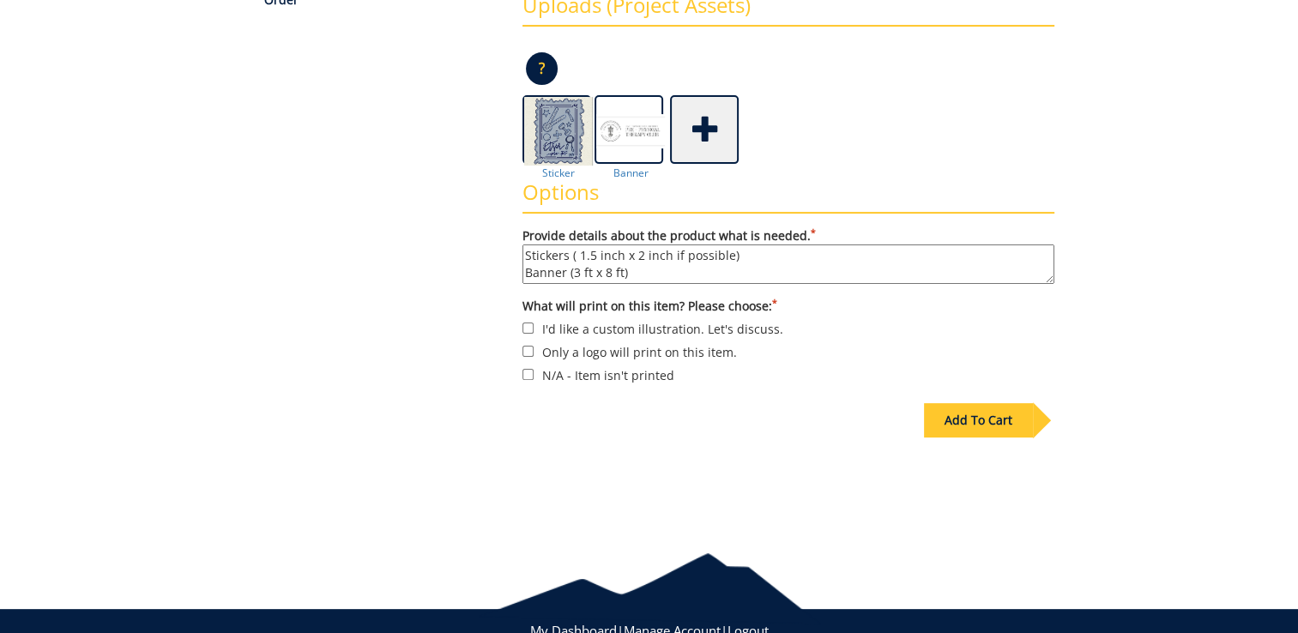
scroll to position [443, 0]
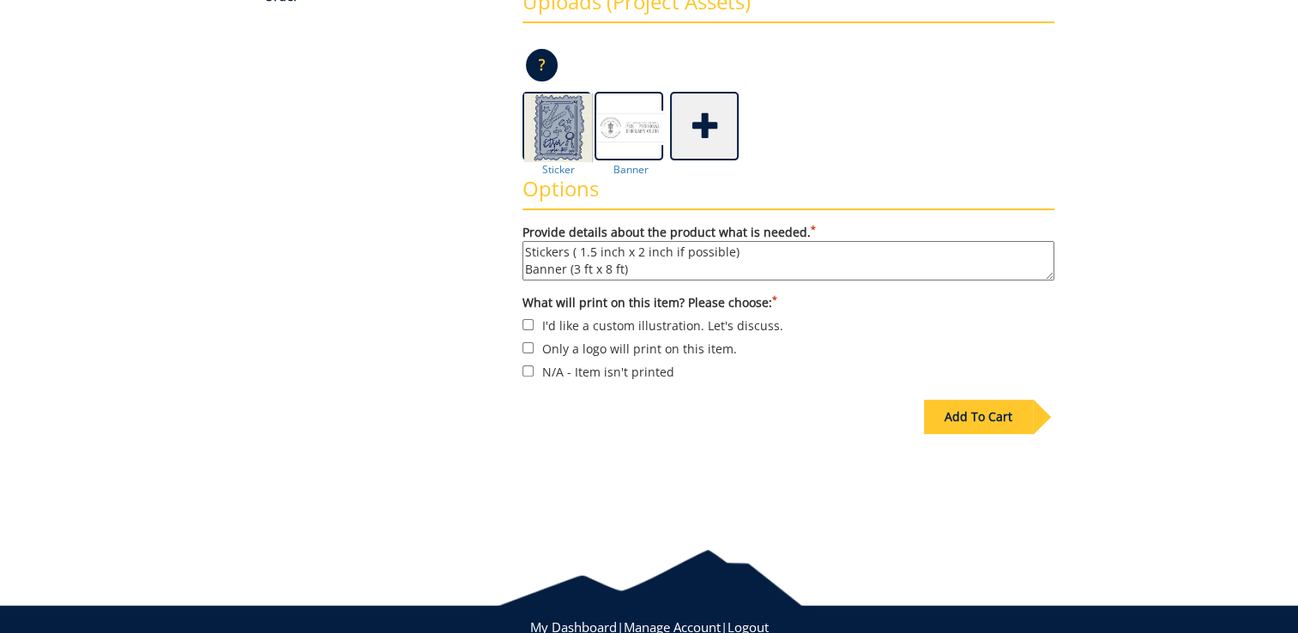
type textarea "Stickers ( 1.5 inch x 2 inch if possible) Banner (3 ft x 8 ft)"
click at [584, 317] on label "I'd like a custom illustration. Let's discuss." at bounding box center [789, 325] width 532 height 19
click at [534, 319] on input "I'd like a custom illustration. Let's discuss." at bounding box center [528, 324] width 11 height 11
checkbox input "true"
click at [715, 435] on div "Add To Cart" at bounding box center [649, 452] width 837 height 135
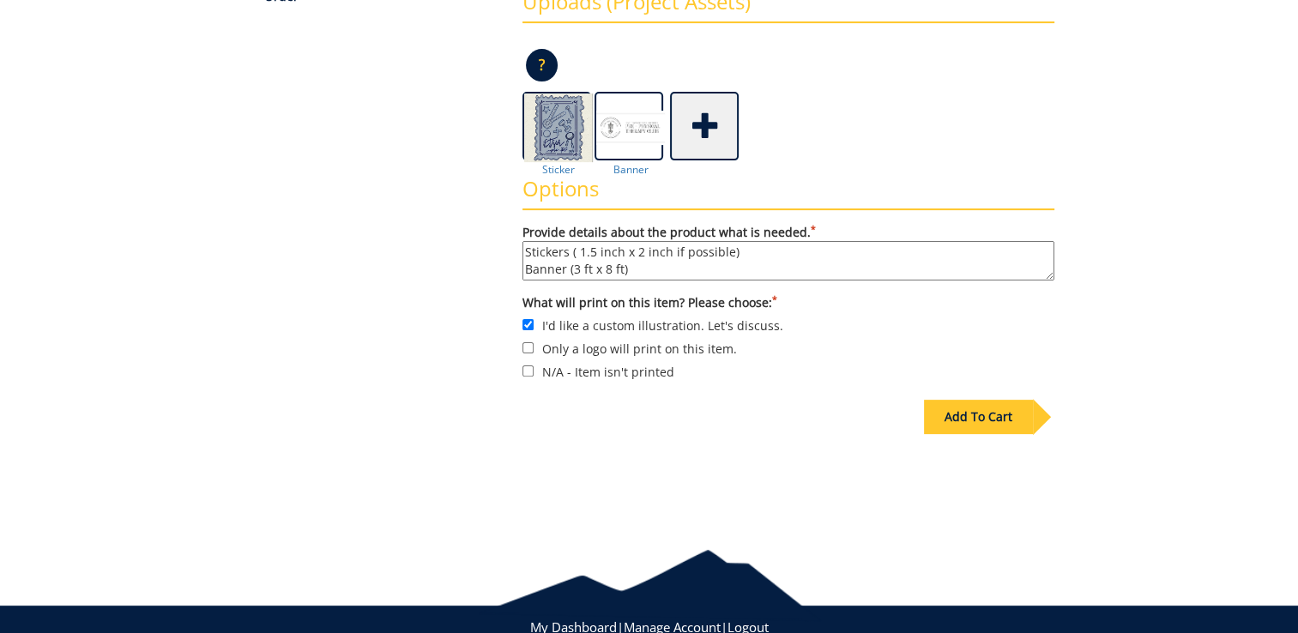
click at [986, 418] on div "Add To Cart" at bounding box center [978, 417] width 109 height 34
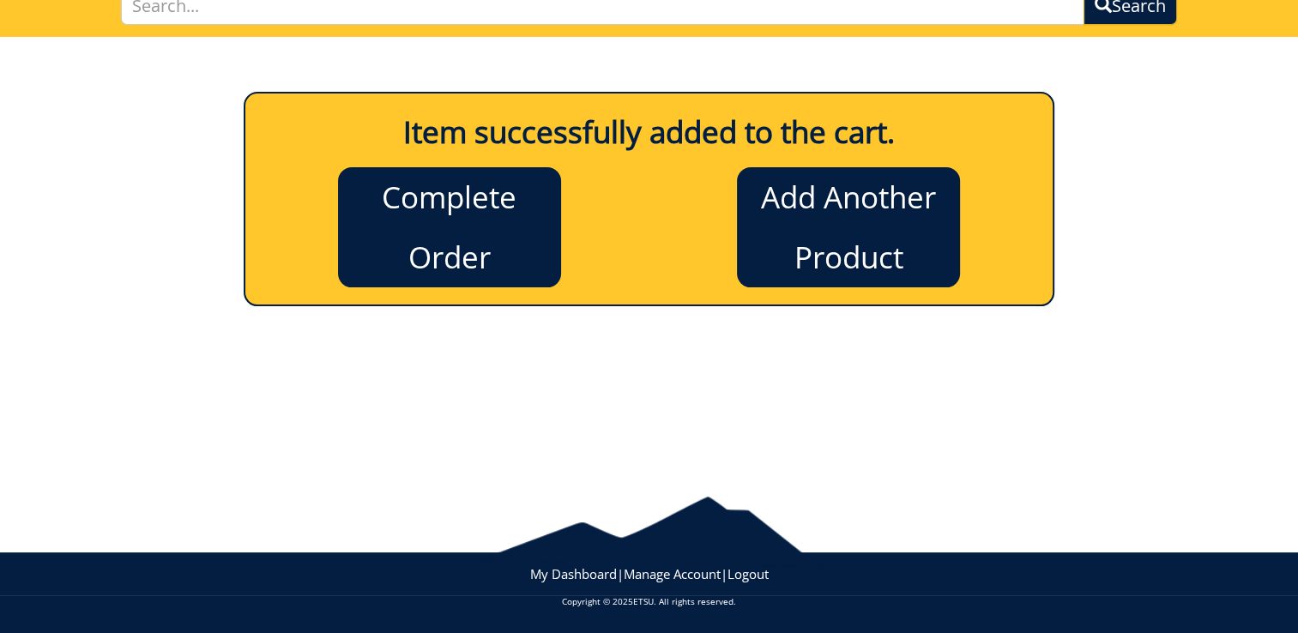
scroll to position [141, 0]
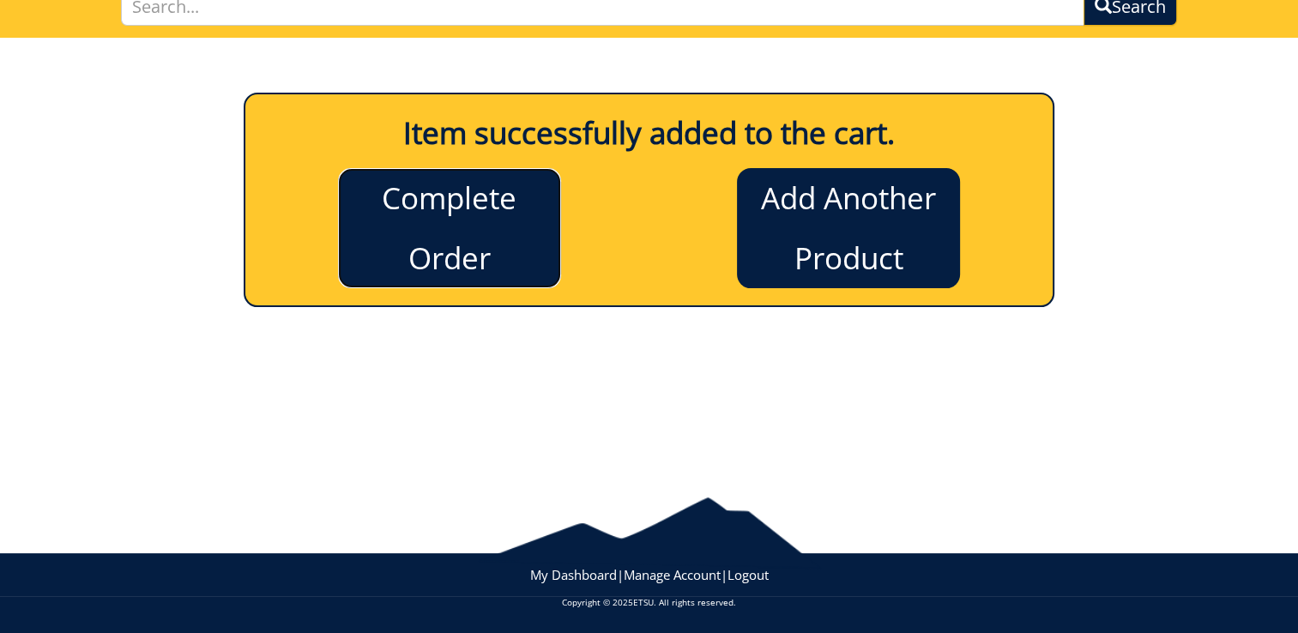
click at [461, 247] on link "Complete Order" at bounding box center [449, 228] width 223 height 120
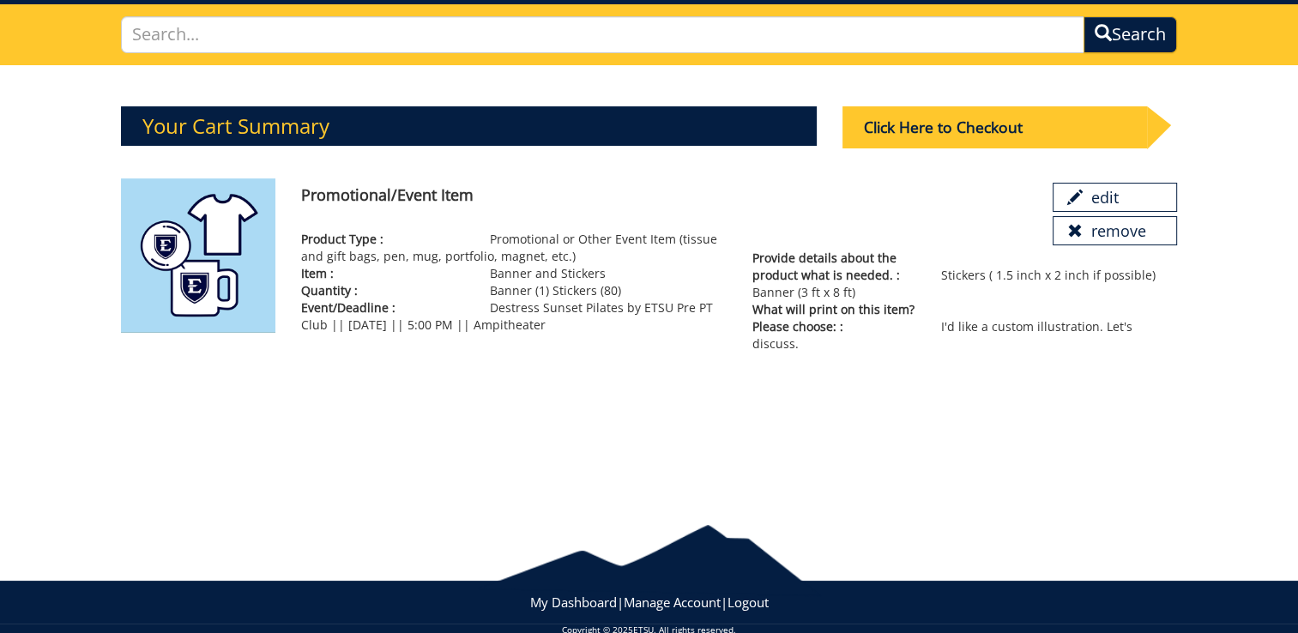
scroll to position [79, 0]
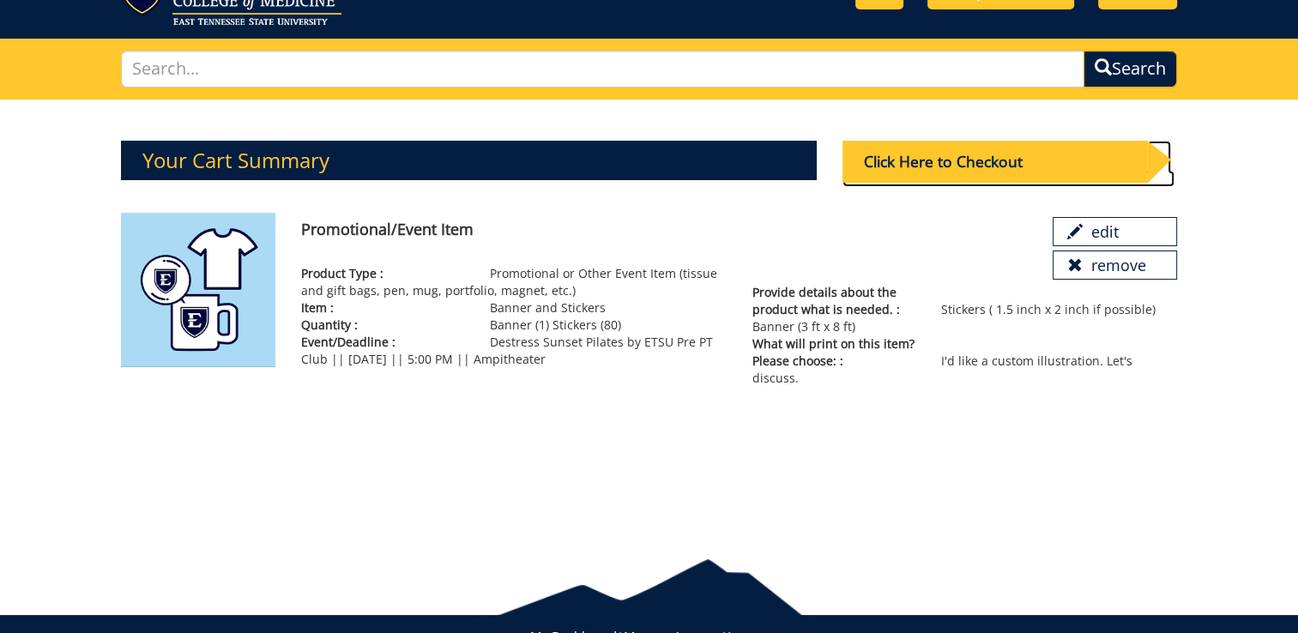
click at [949, 160] on div "Click Here to Checkout" at bounding box center [995, 162] width 305 height 42
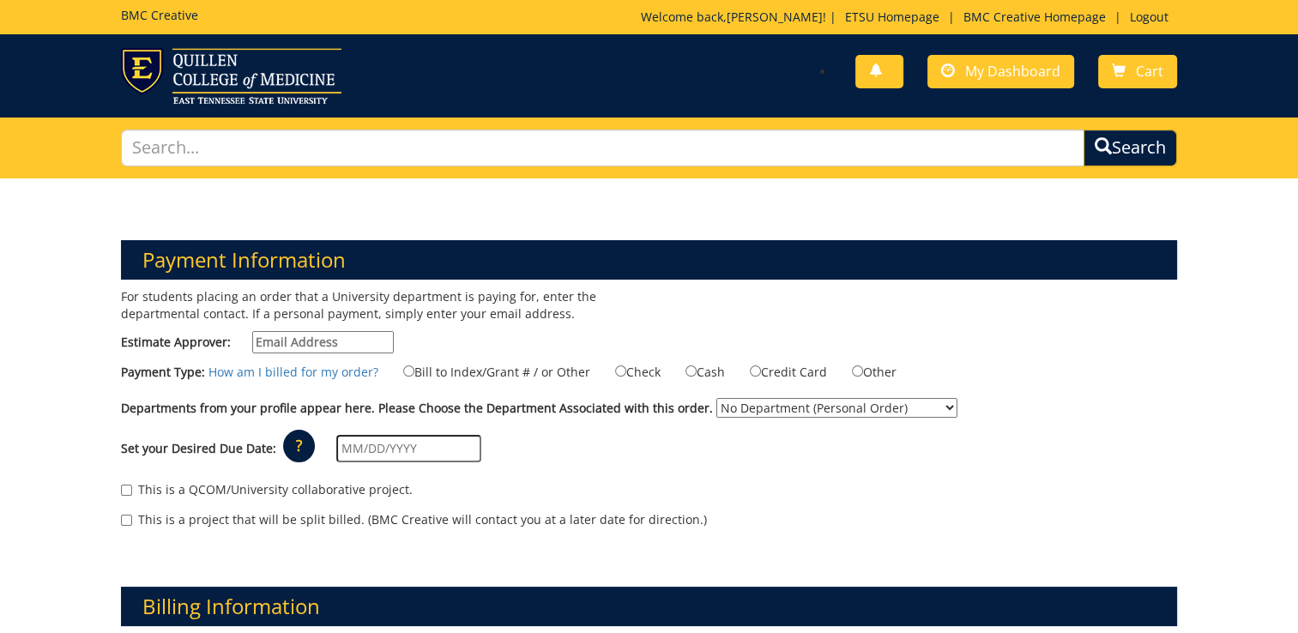
click at [293, 348] on input "Estimate Approver:" at bounding box center [323, 342] width 142 height 22
type input "[EMAIL_ADDRESS][DOMAIN_NAME]"
click at [557, 331] on div "For students placing an order that a University department is paying for, enter…" at bounding box center [378, 325] width 541 height 74
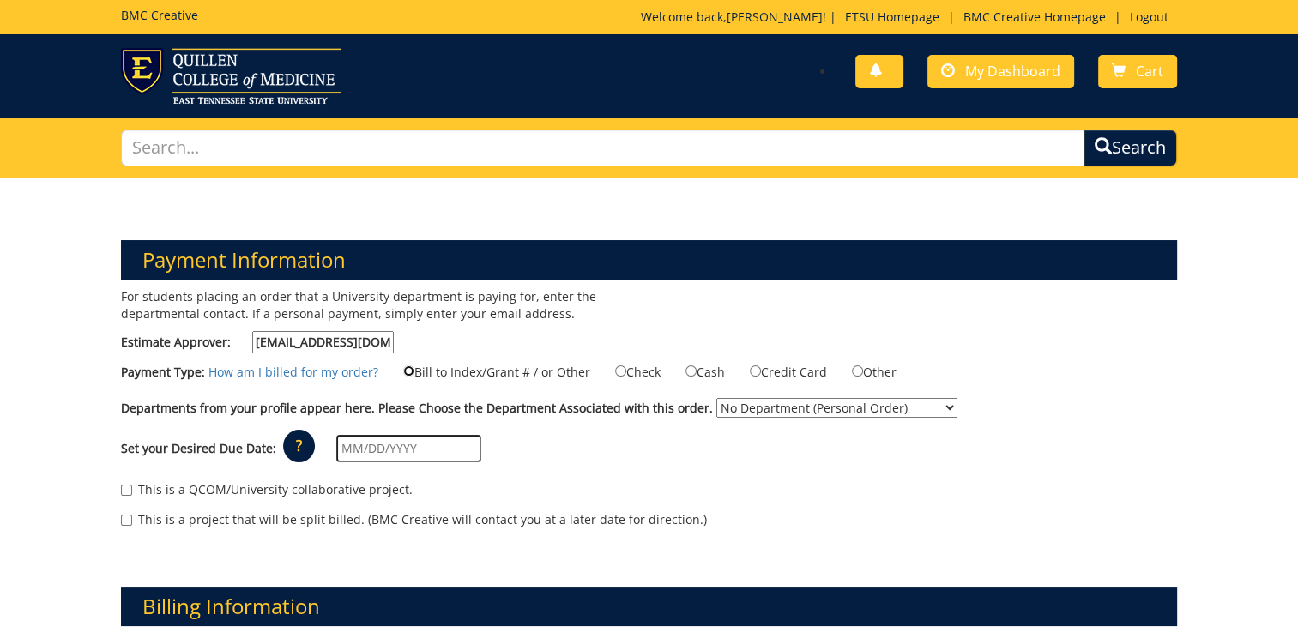
click at [403, 368] on input "Bill to Index/Grant # / or Other" at bounding box center [408, 371] width 11 height 11
radio input "true"
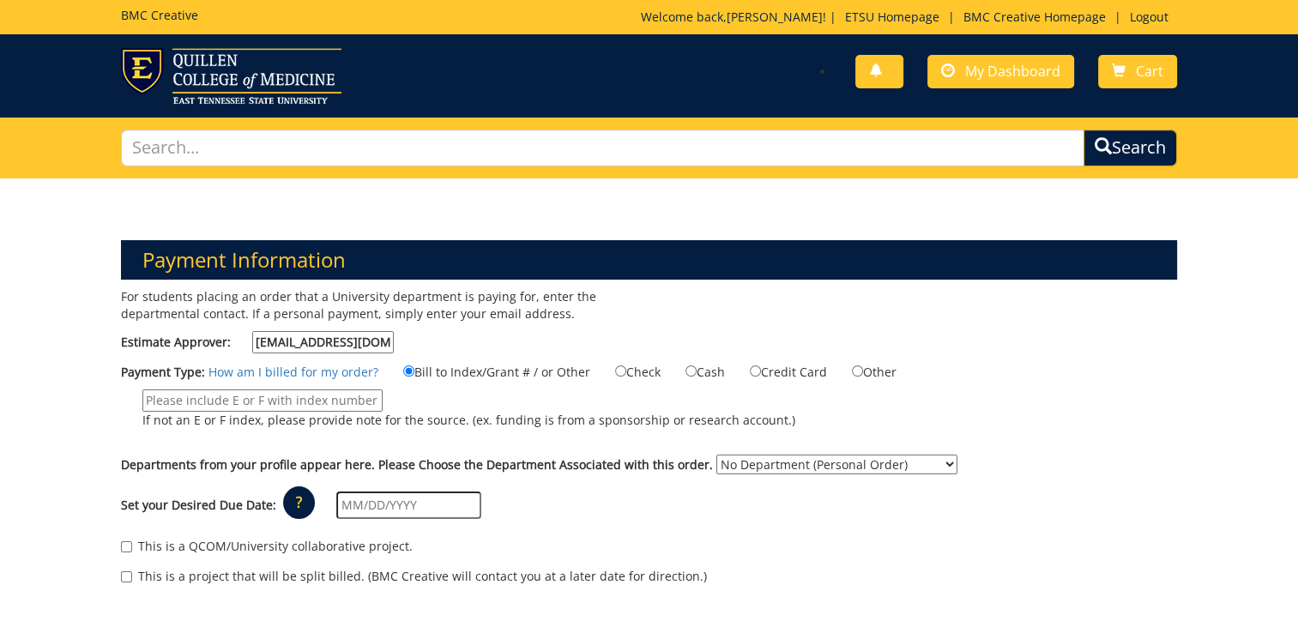
click at [326, 403] on input "If not an E or F index, please provide note for the source. (ex. funding is fro…" at bounding box center [262, 401] width 240 height 22
type input "BucFund"
click at [463, 457] on label "Departments from your profile appear here. Please Choose the Department Associa…" at bounding box center [417, 465] width 592 height 17
click at [717, 456] on select "No Department (Personal Order) Student Organization Resource Center" at bounding box center [837, 465] width 241 height 20
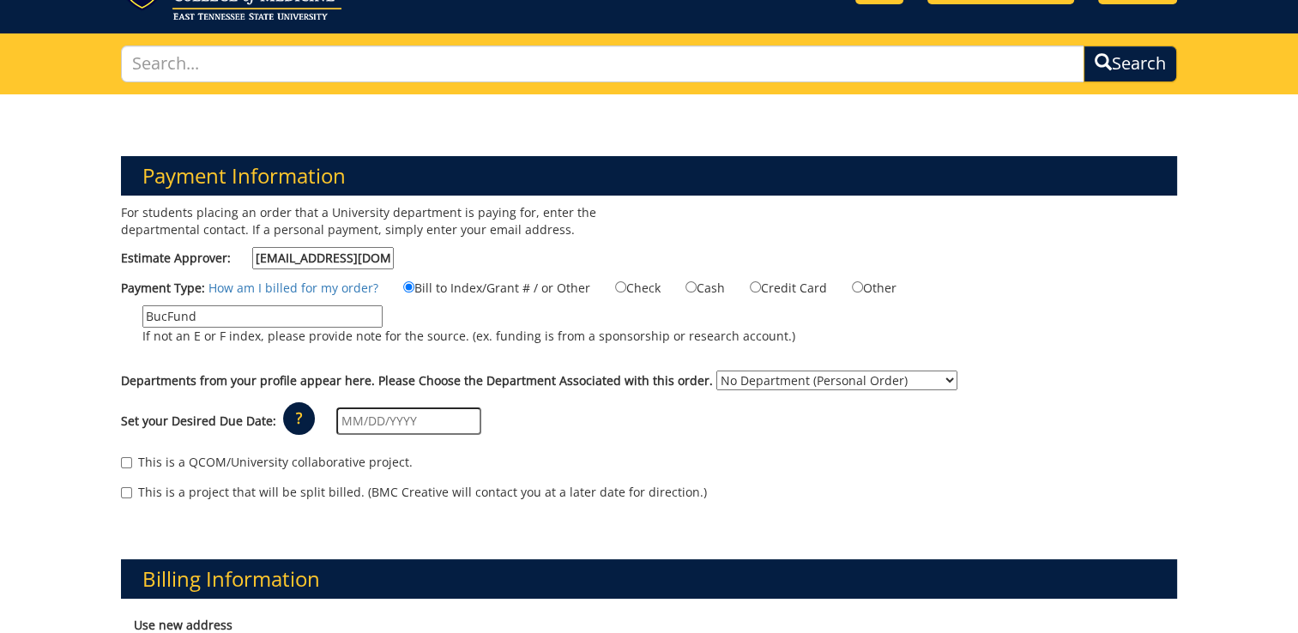
scroll to position [105, 0]
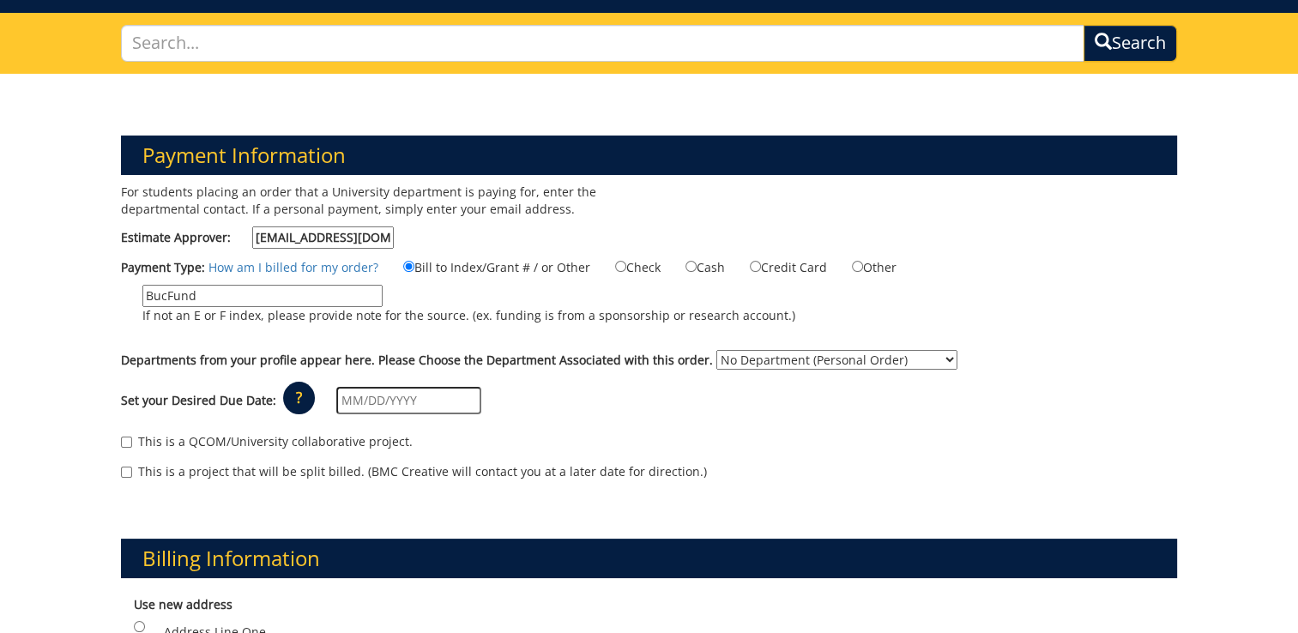
click at [748, 353] on select "No Department (Personal Order) Student Organization Resource Center" at bounding box center [837, 360] width 241 height 20
select select "173"
click at [717, 350] on select "No Department (Personal Order) Student Organization Resource Center" at bounding box center [837, 360] width 241 height 20
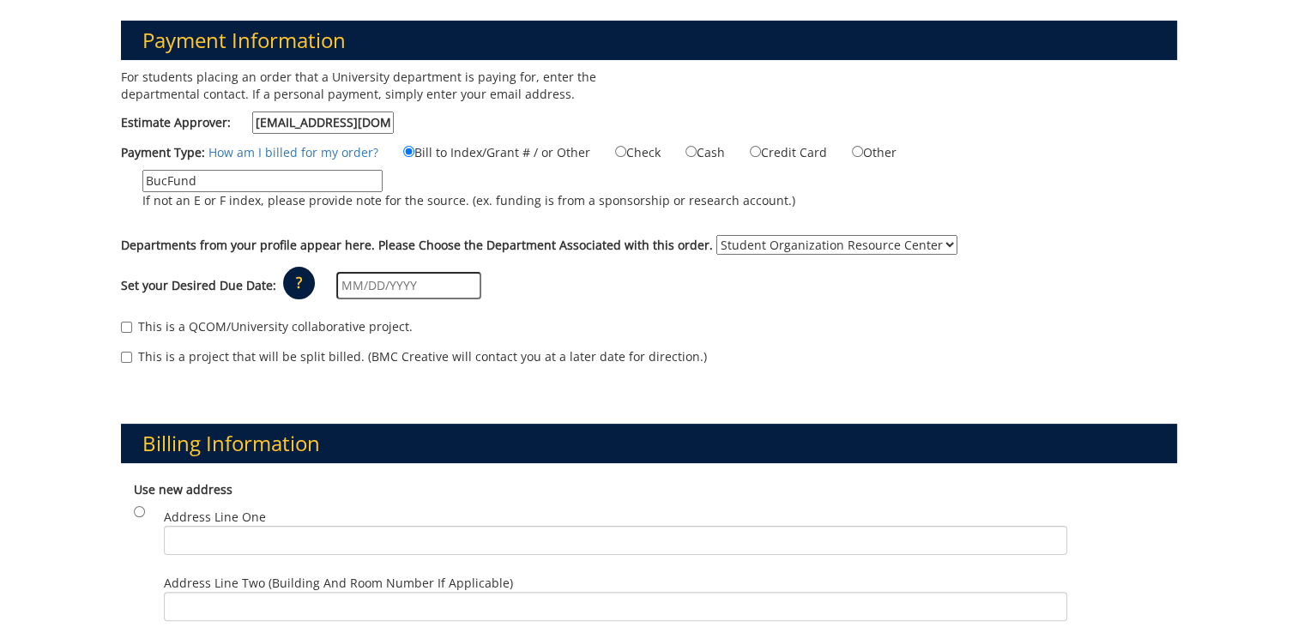
scroll to position [221, 0]
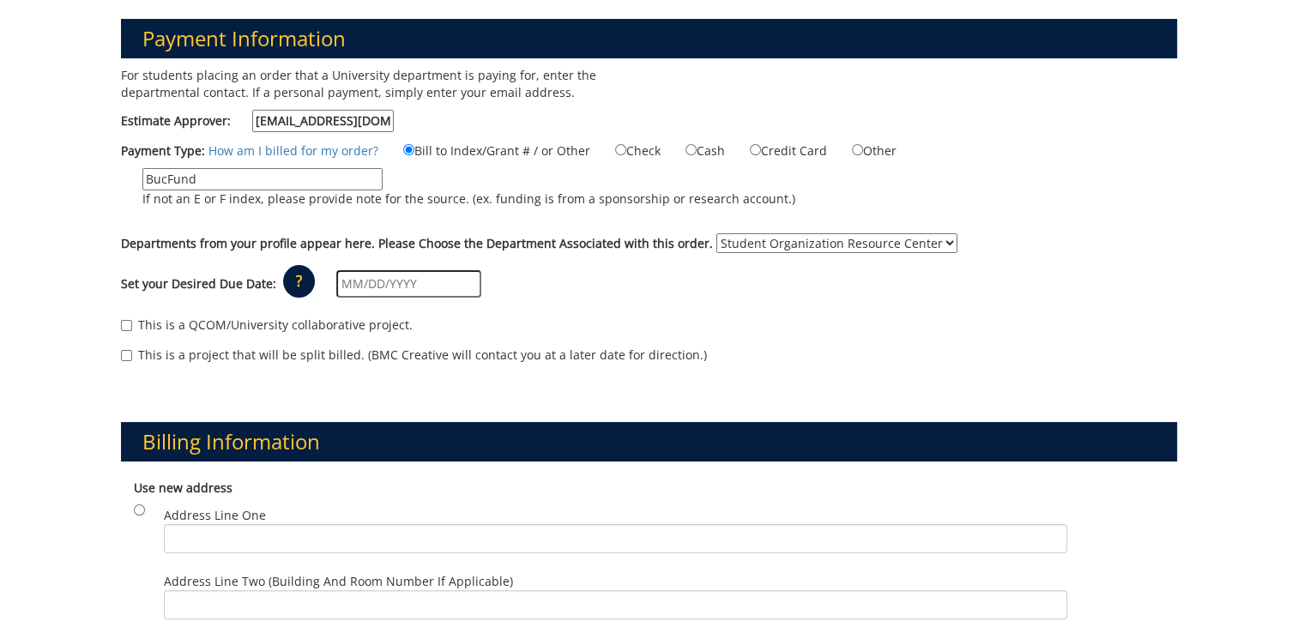
click at [420, 280] on input "text" at bounding box center [408, 283] width 145 height 27
click at [668, 302] on div "Set your Desired Due Date: ? × How long will my project take to finish? : Pleas…" at bounding box center [649, 284] width 1082 height 47
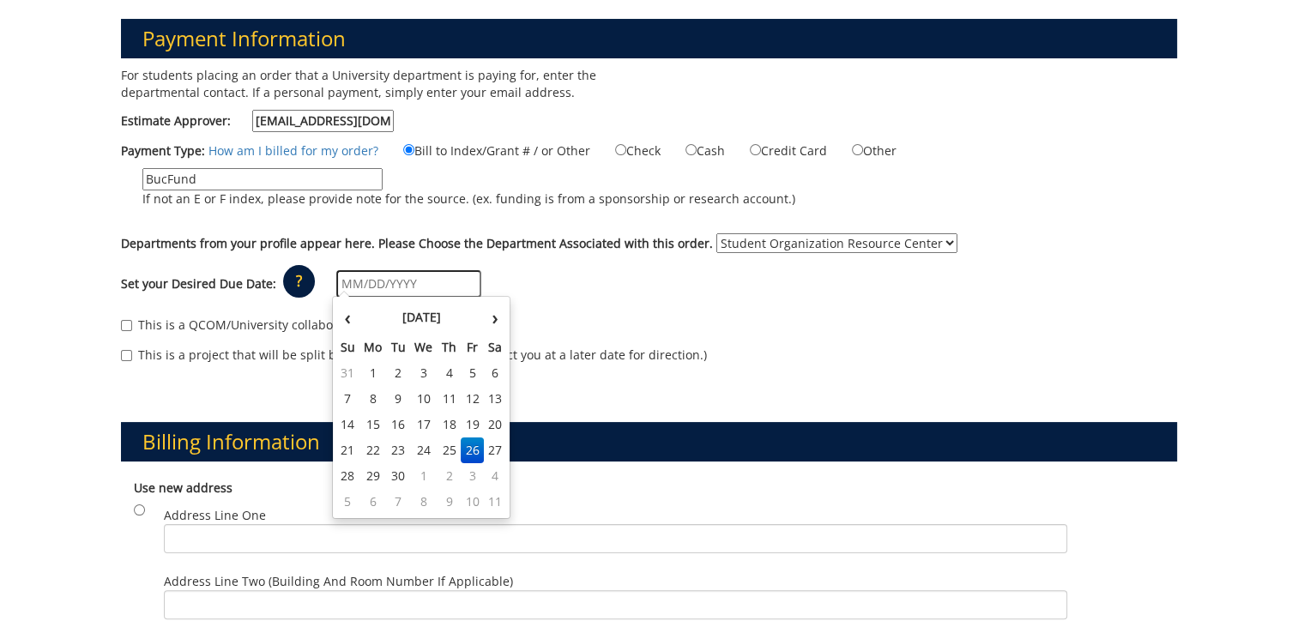
click at [406, 280] on input "text" at bounding box center [408, 283] width 145 height 27
click at [489, 321] on th "›" at bounding box center [495, 317] width 22 height 34
click at [427, 369] on td "1" at bounding box center [423, 373] width 27 height 26
type input "[DATE]"
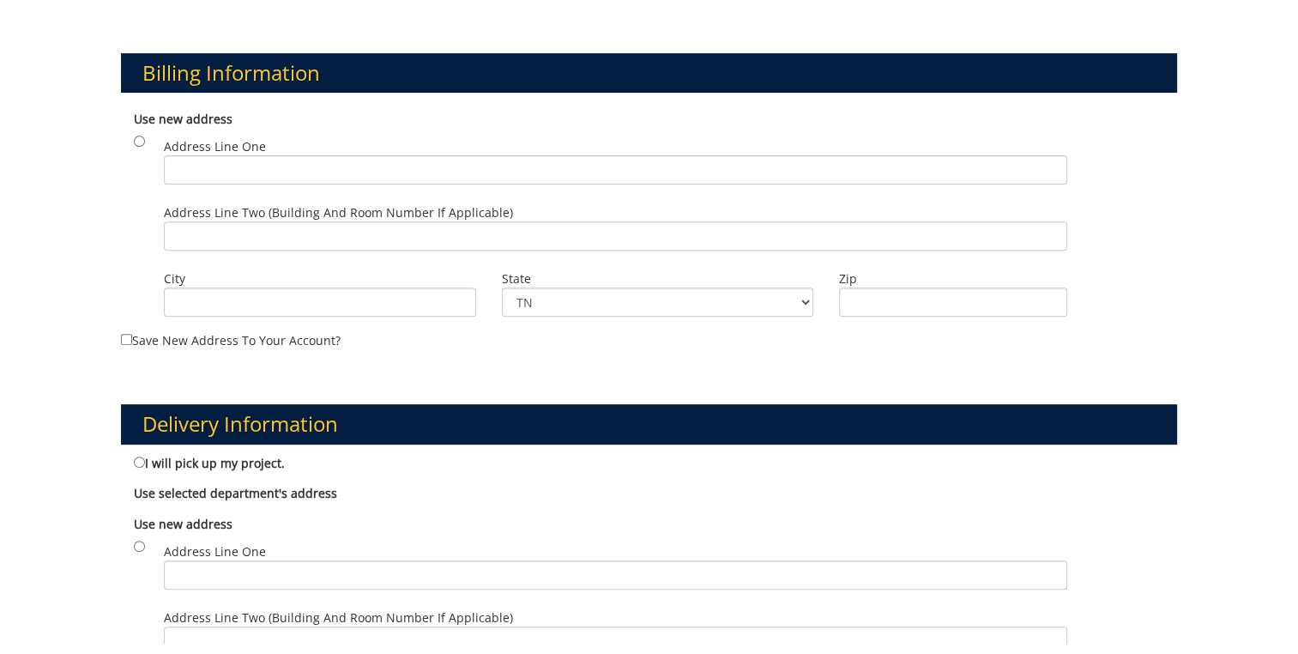
scroll to position [608, 0]
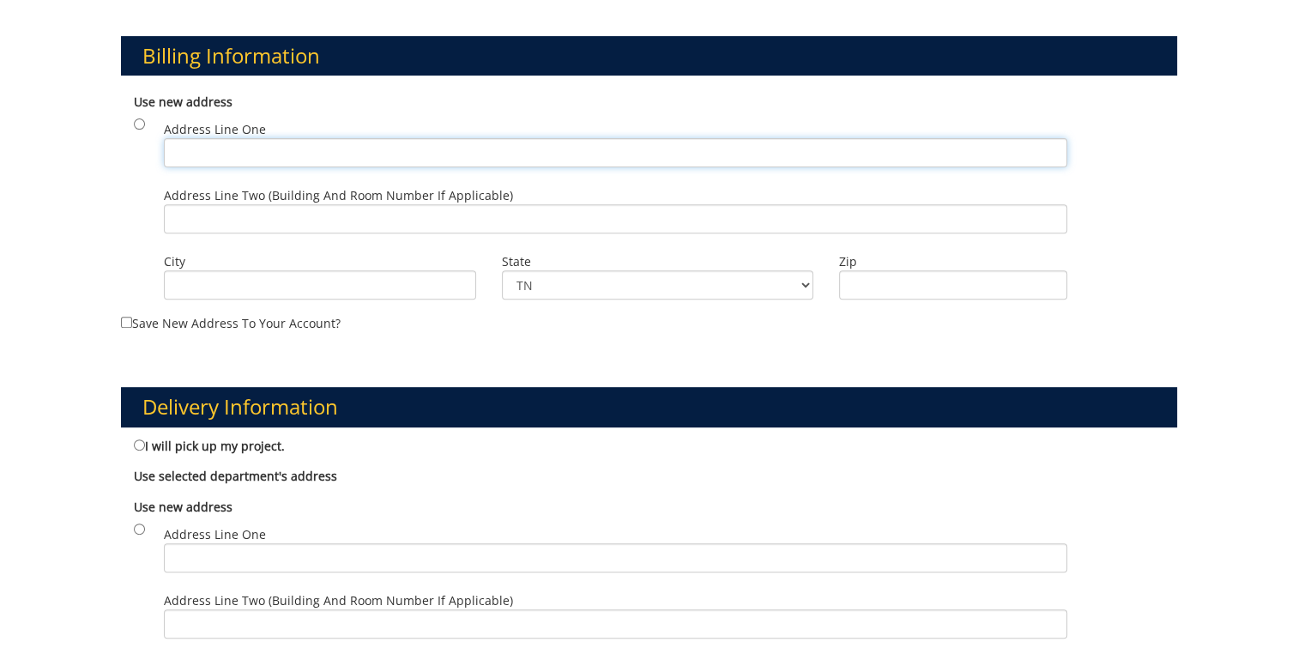
click at [291, 159] on input "Address Line One" at bounding box center [615, 152] width 903 height 29
type input "[PERSON_NAME][GEOGRAPHIC_DATA]"
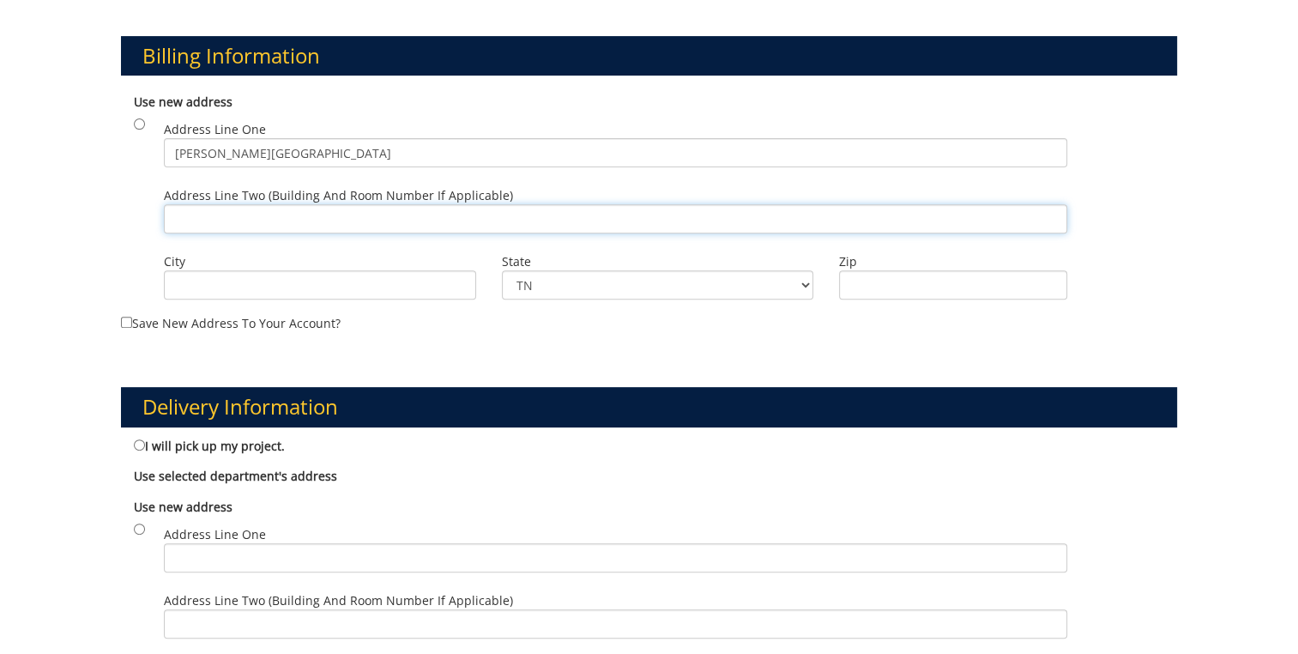
drag, startPoint x: 293, startPoint y: 154, endPoint x: 189, endPoint y: 225, distance: 125.9
click at [189, 225] on input "Address Line Two (Building and Room Number if applicable)" at bounding box center [615, 218] width 903 height 29
paste input "Carrier Center - Office 212E"
type input "Carrier Center - Office 212E"
click at [305, 299] on div "Use new address Address Line One D.P. Culp Center Address Line Two (Building an…" at bounding box center [649, 199] width 1056 height 228
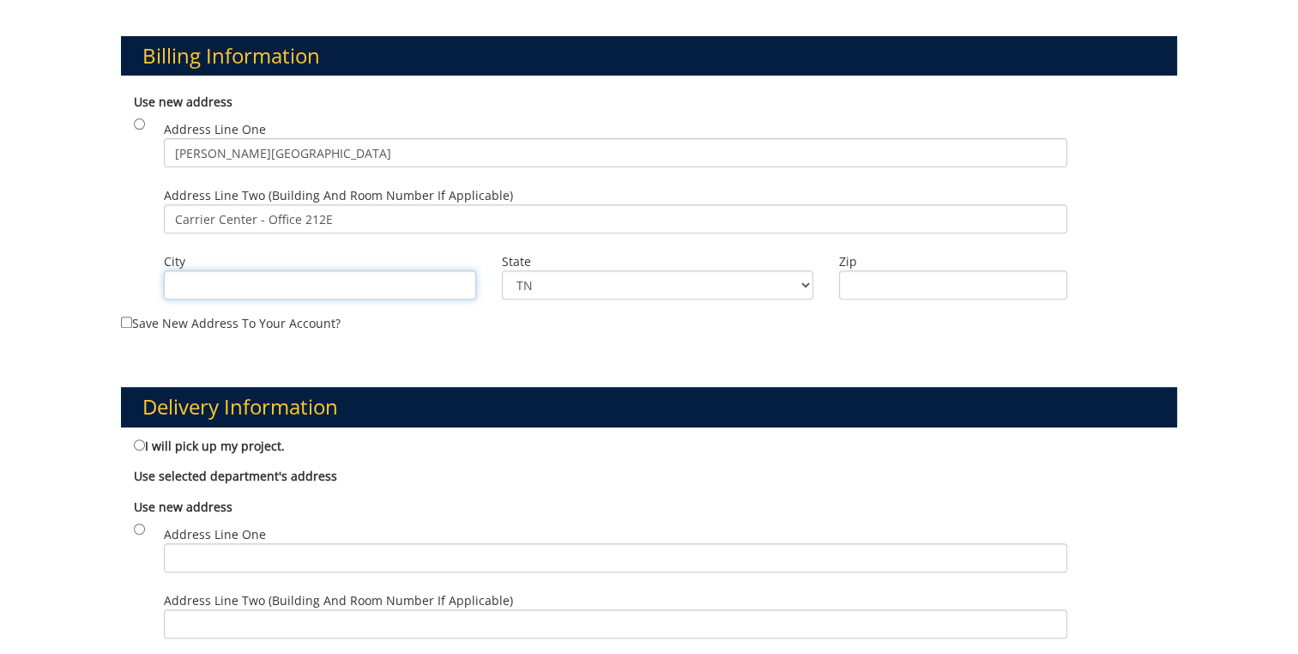
click at [293, 287] on input "City" at bounding box center [320, 284] width 312 height 29
type input "Johnson City"
click at [851, 289] on input "Zip" at bounding box center [952, 284] width 227 height 29
type input "37604"
click at [759, 411] on h3 "Delivery Information" at bounding box center [649, 406] width 1056 height 39
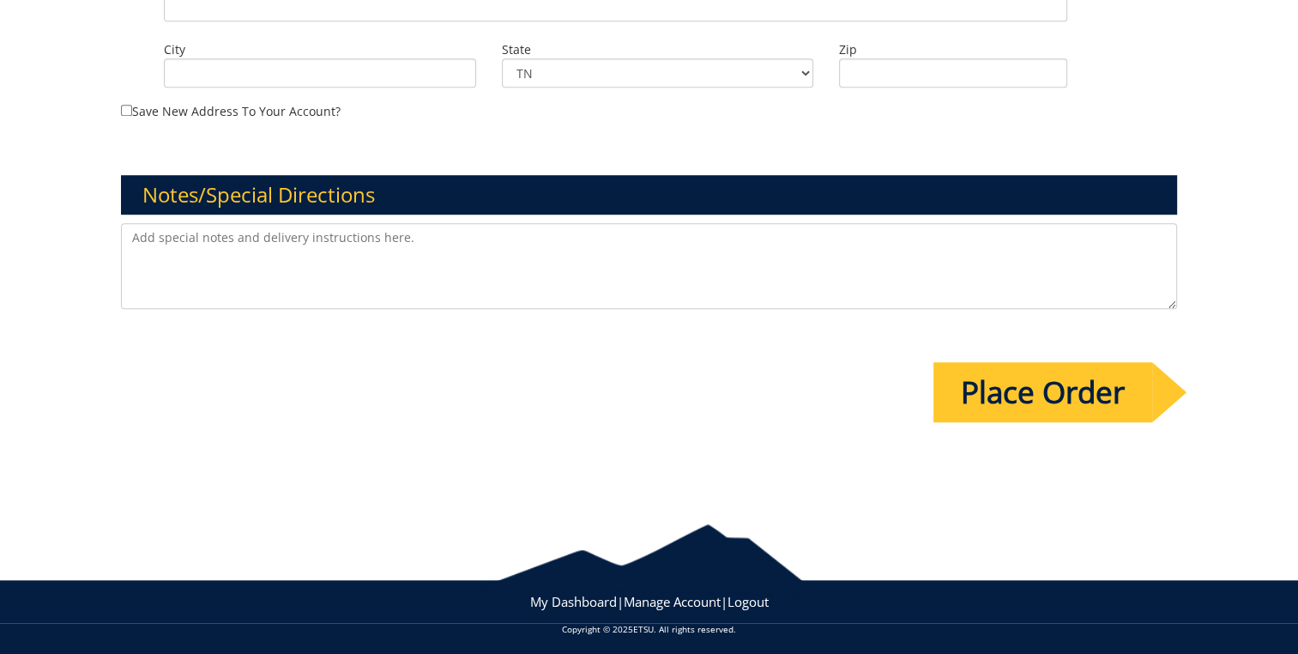
scroll to position [1225, 0]
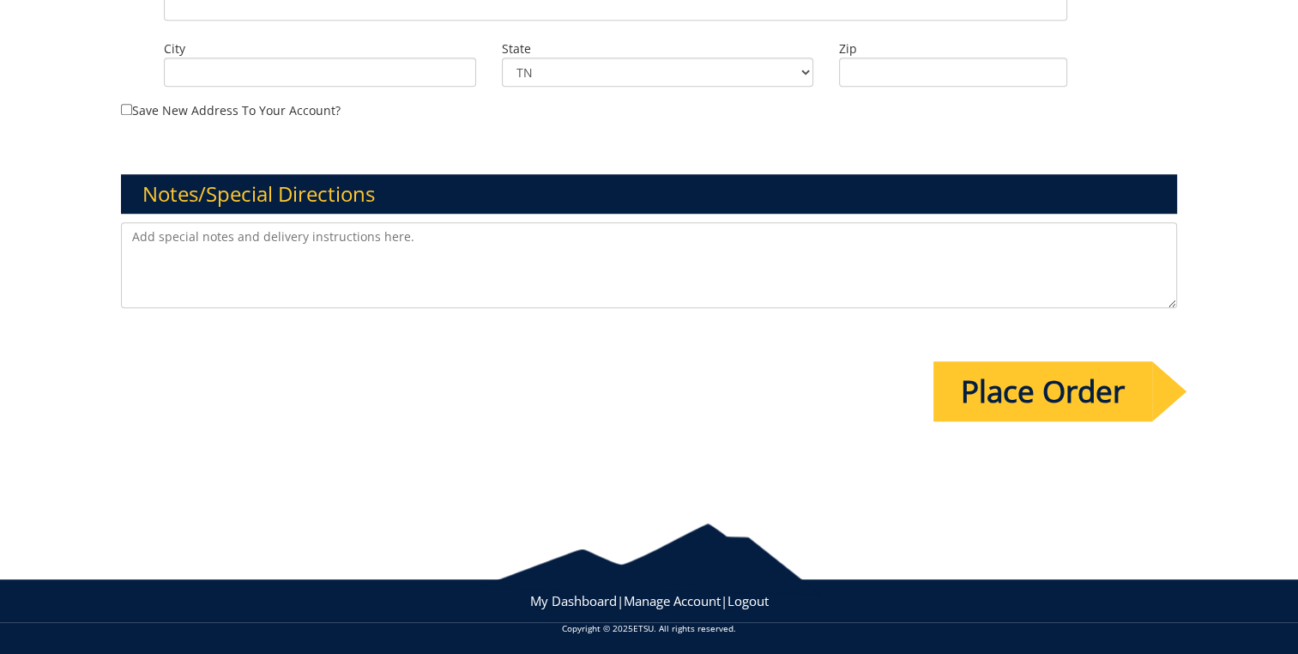
click at [988, 390] on input "Place Order" at bounding box center [1043, 391] width 219 height 60
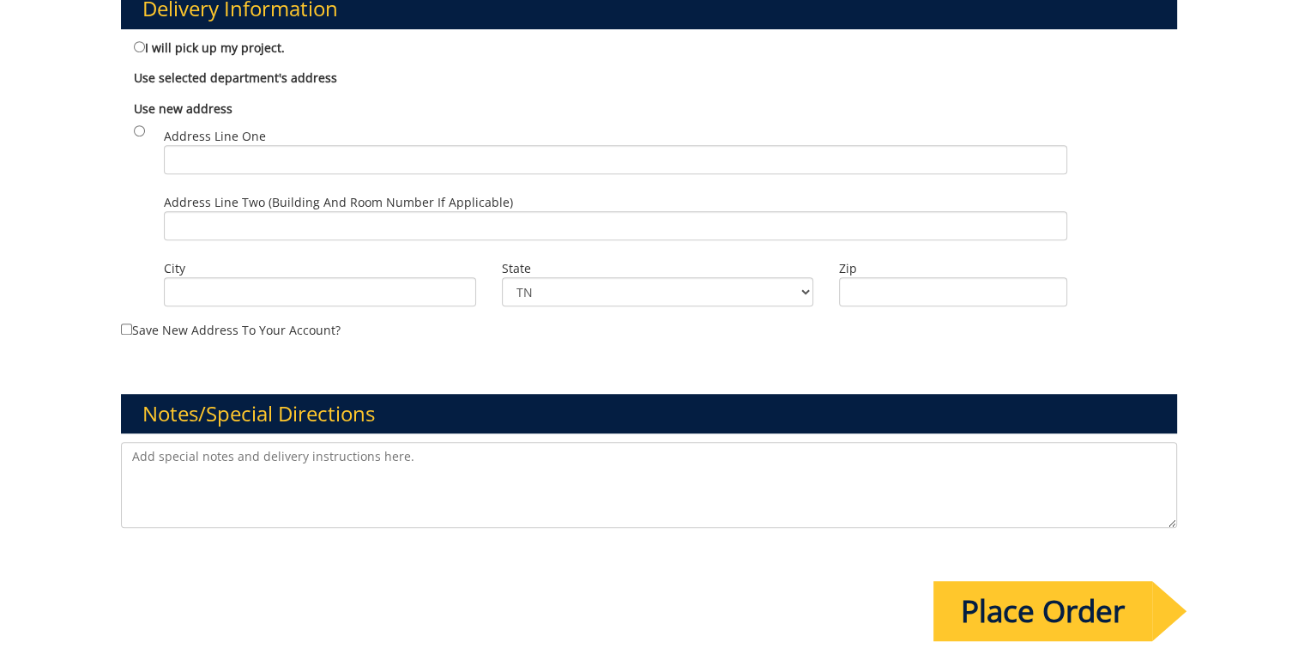
scroll to position [967, 0]
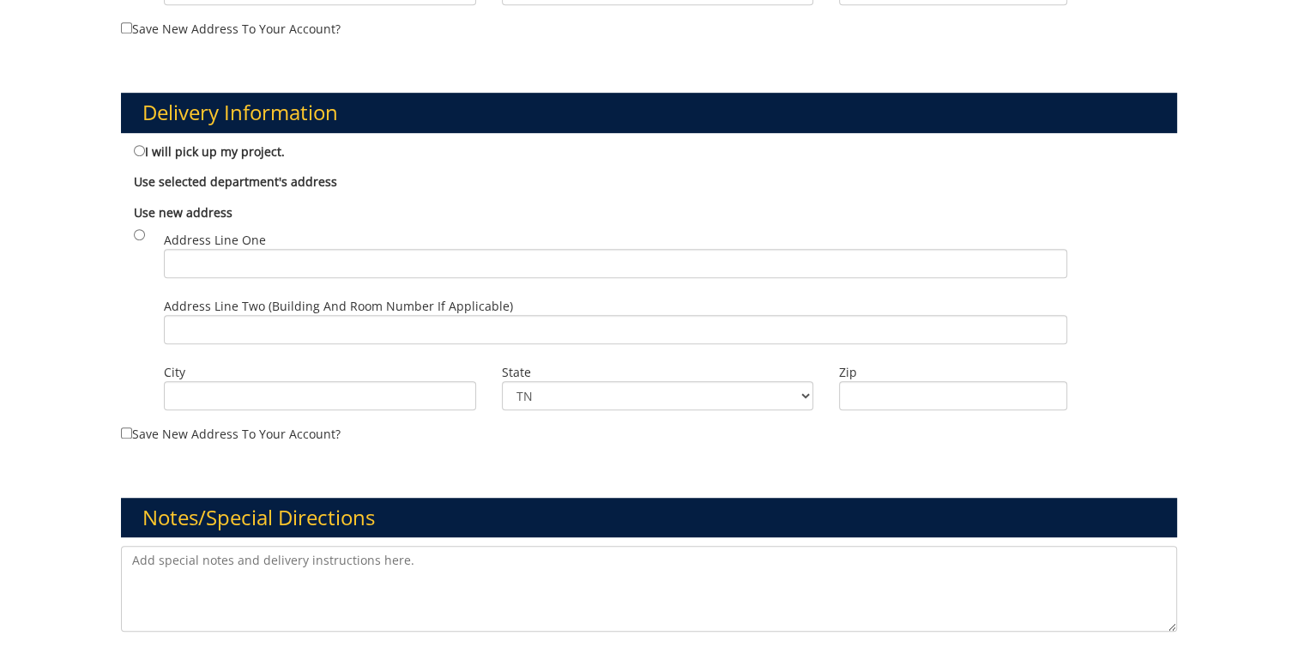
click at [161, 177] on b "Use selected department's address" at bounding box center [235, 181] width 203 height 16
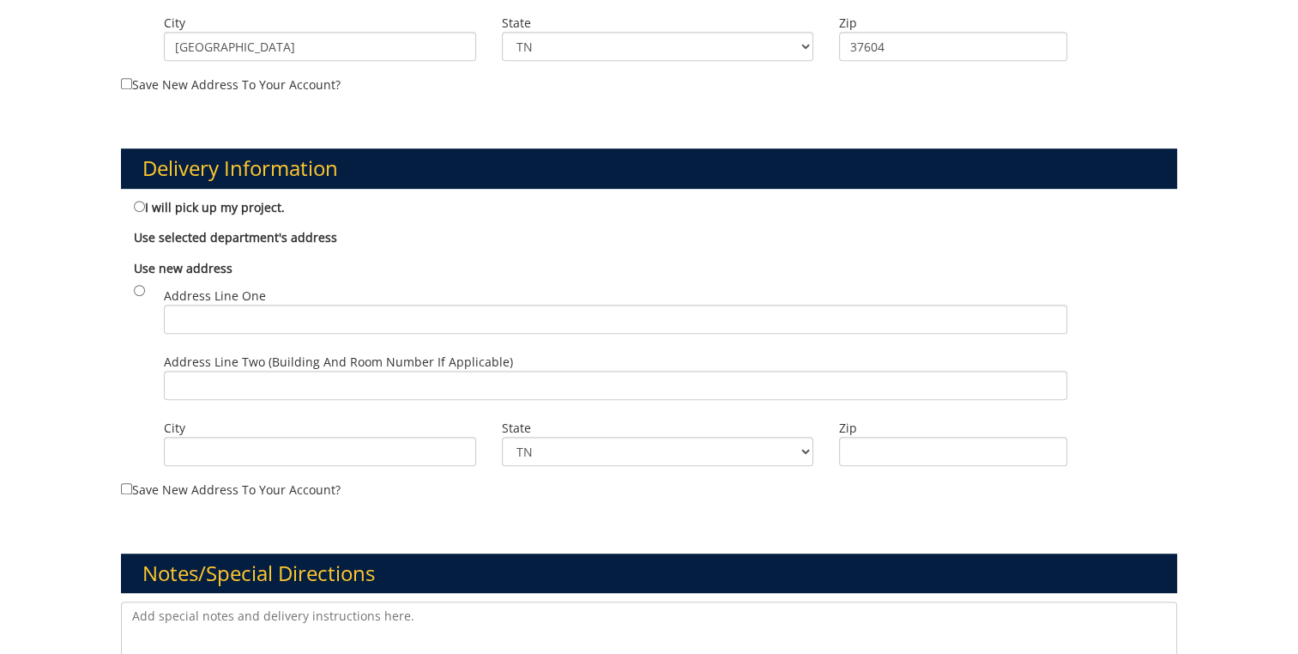
scroll to position [910, 0]
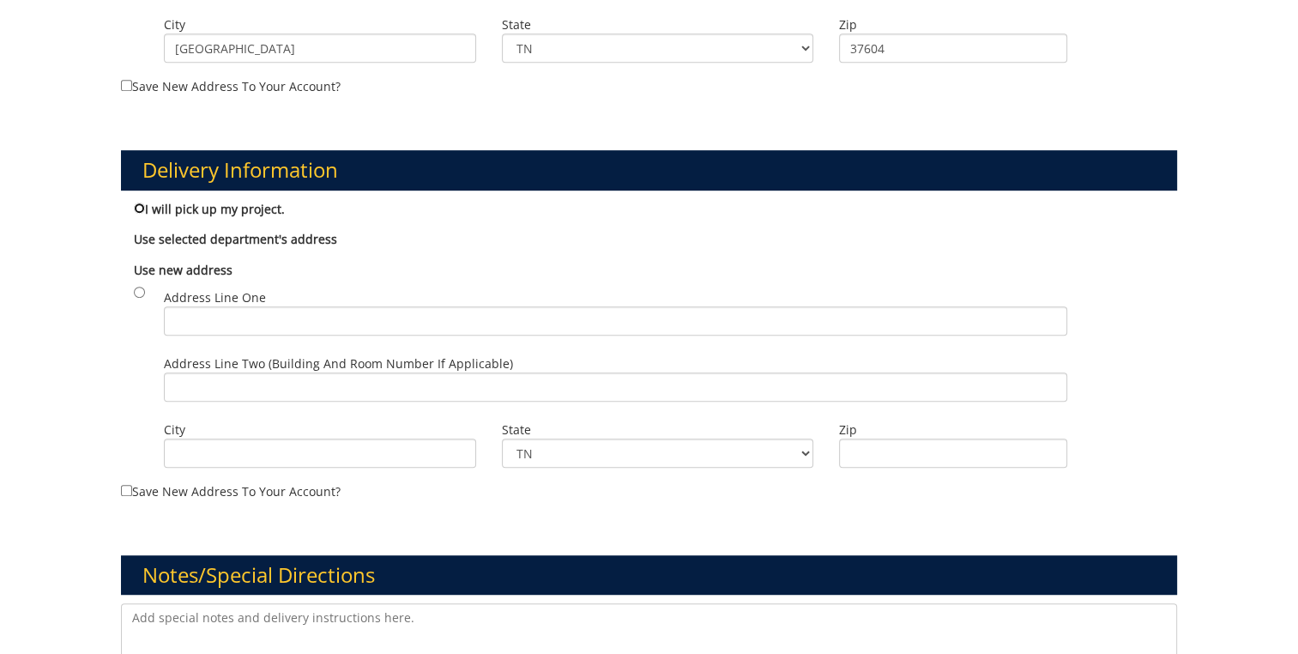
click at [142, 203] on input "I will pick up my project." at bounding box center [139, 208] width 11 height 11
radio input "true"
click at [138, 204] on input "I will pick up my project." at bounding box center [139, 208] width 11 height 11
click at [139, 290] on input "radio" at bounding box center [139, 292] width 11 height 11
radio input "true"
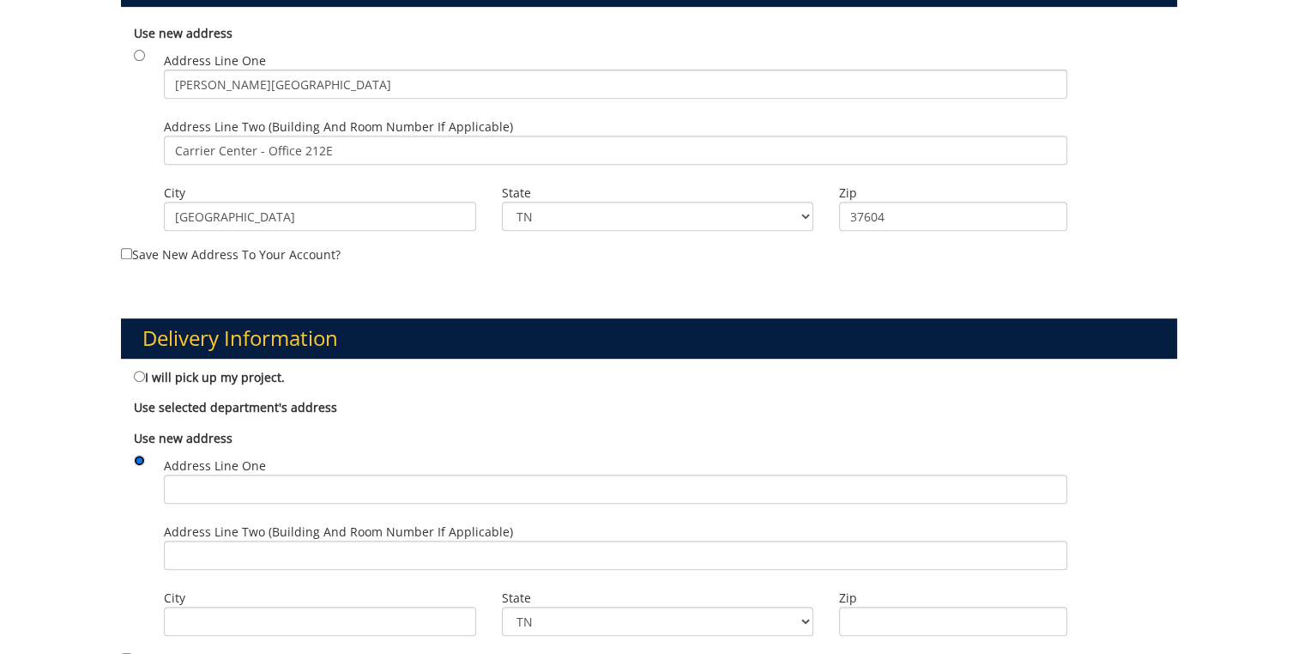
scroll to position [741, 0]
click at [203, 493] on input "Address Line One" at bounding box center [615, 489] width 903 height 29
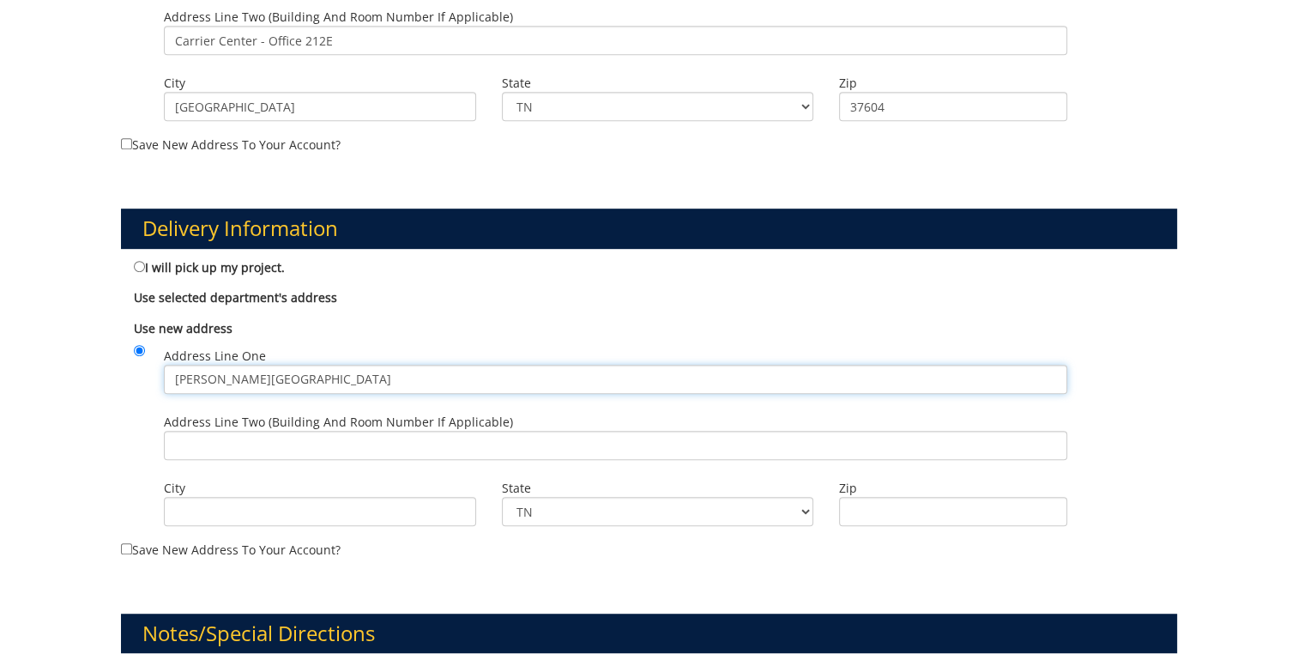
scroll to position [854, 0]
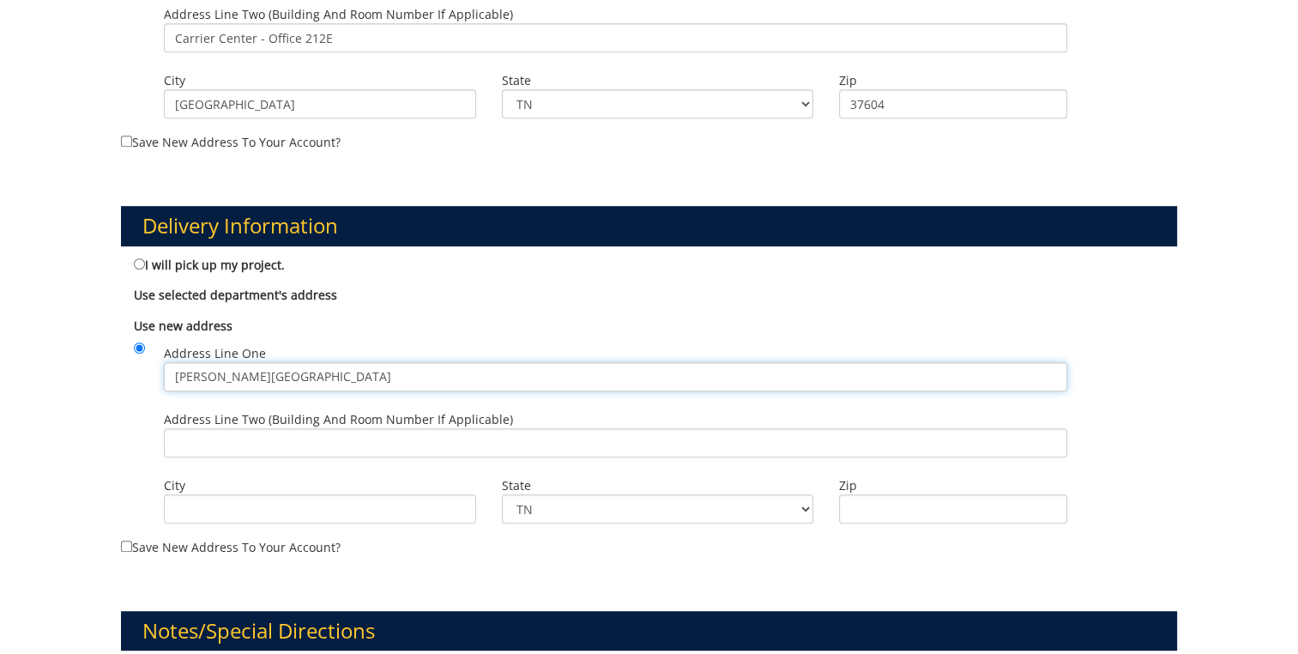
type input "D.P. Culp Center"
click at [191, 443] on input "Address Line Two (Building and Room Number if applicable)" at bounding box center [615, 442] width 903 height 29
type input "Carrier Center - Office 212E"
click at [292, 506] on input "City" at bounding box center [320, 508] width 312 height 29
type input "Johnson City"
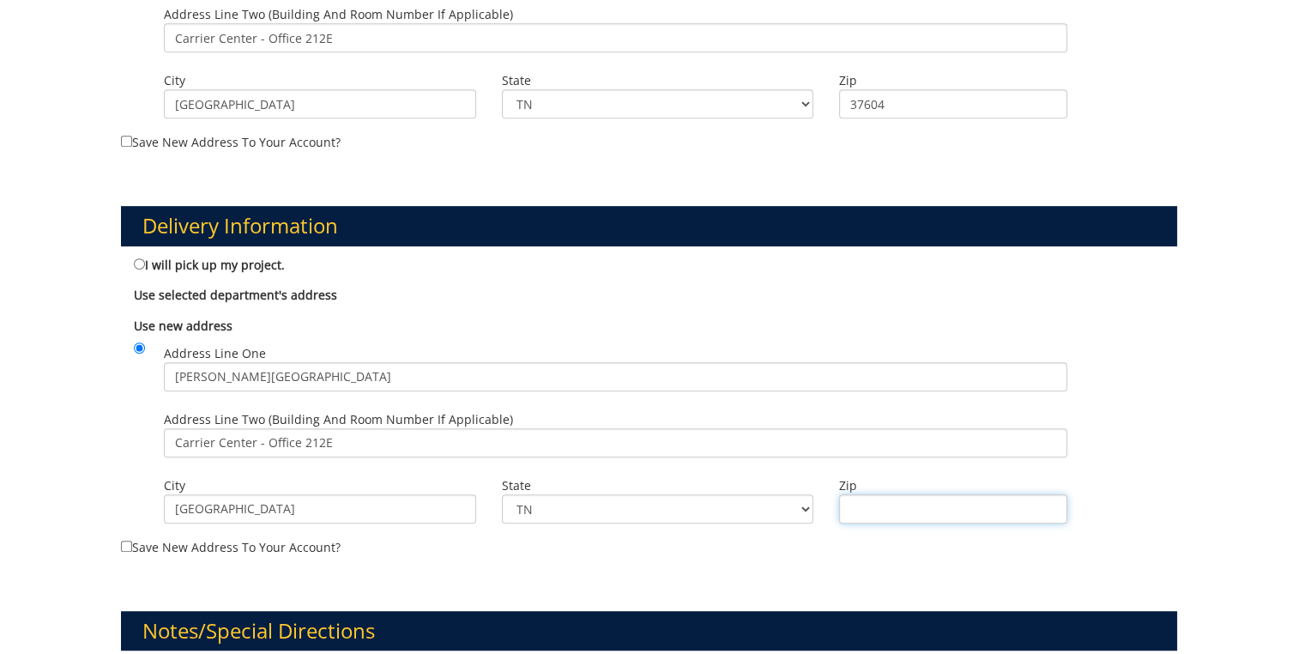
click at [879, 511] on input "Zip" at bounding box center [952, 508] width 227 height 29
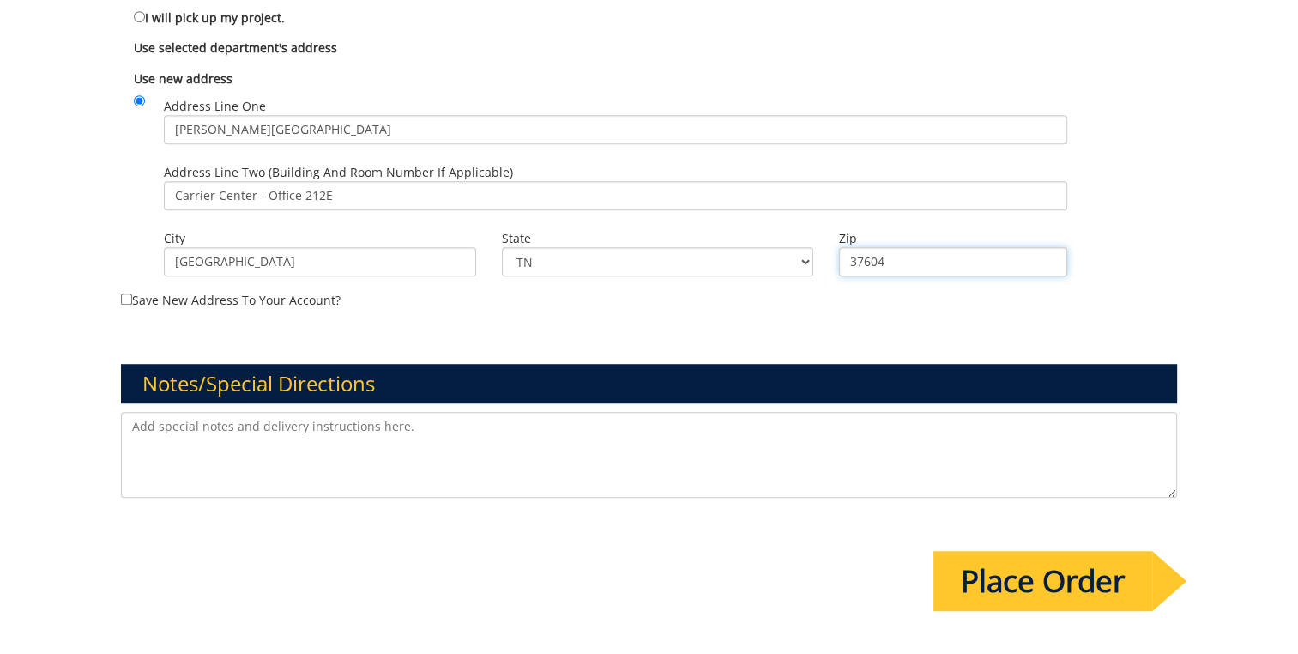
scroll to position [1291, 0]
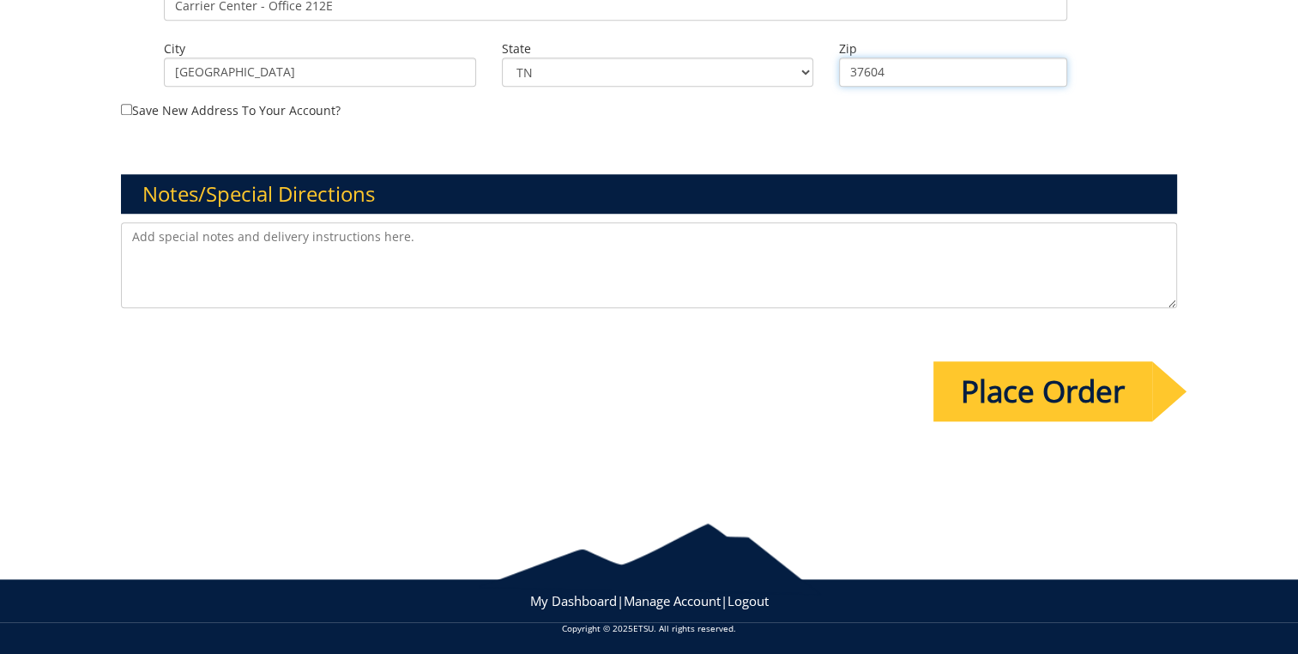
type input "37604"
click at [987, 393] on input "Place Order" at bounding box center [1043, 391] width 219 height 60
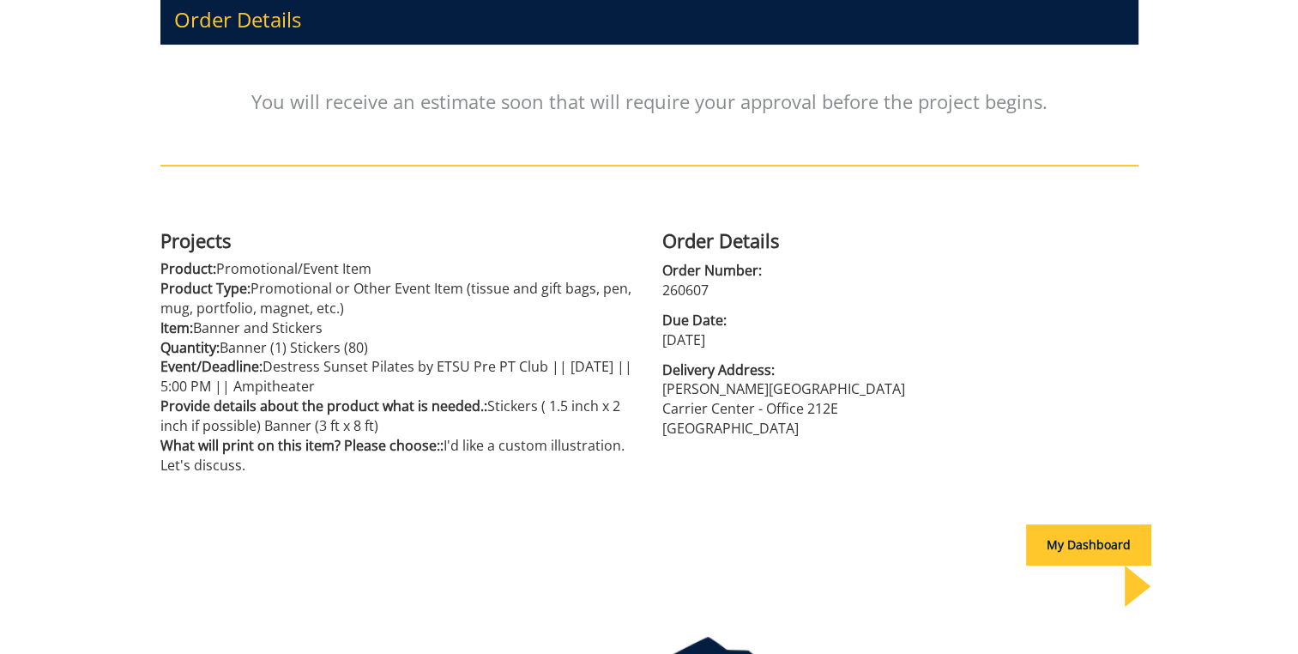
scroll to position [357, 0]
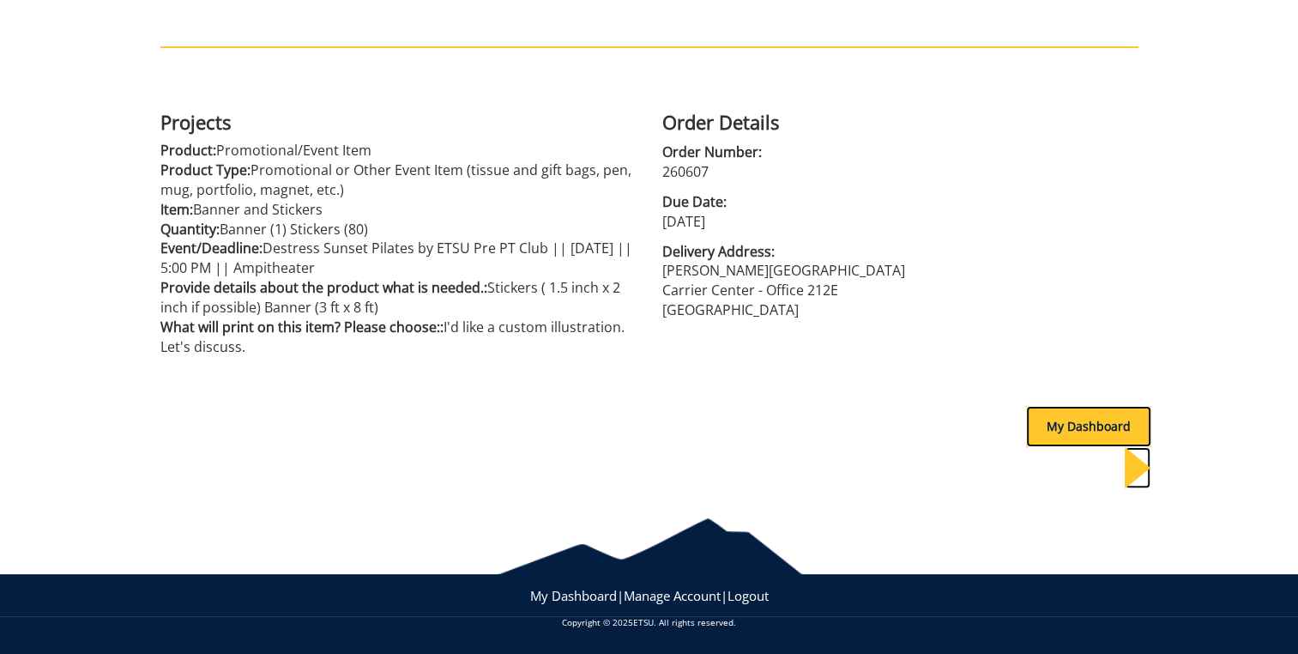
click at [1116, 426] on div "My Dashboard" at bounding box center [1088, 426] width 125 height 41
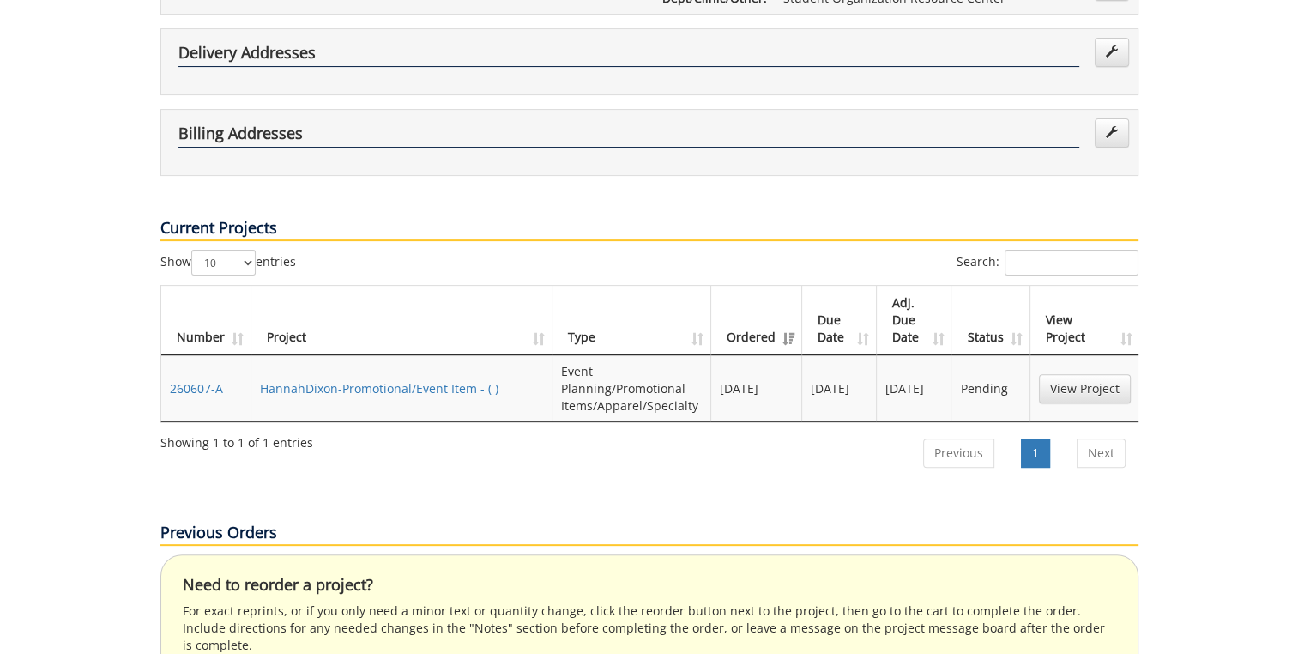
scroll to position [432, 0]
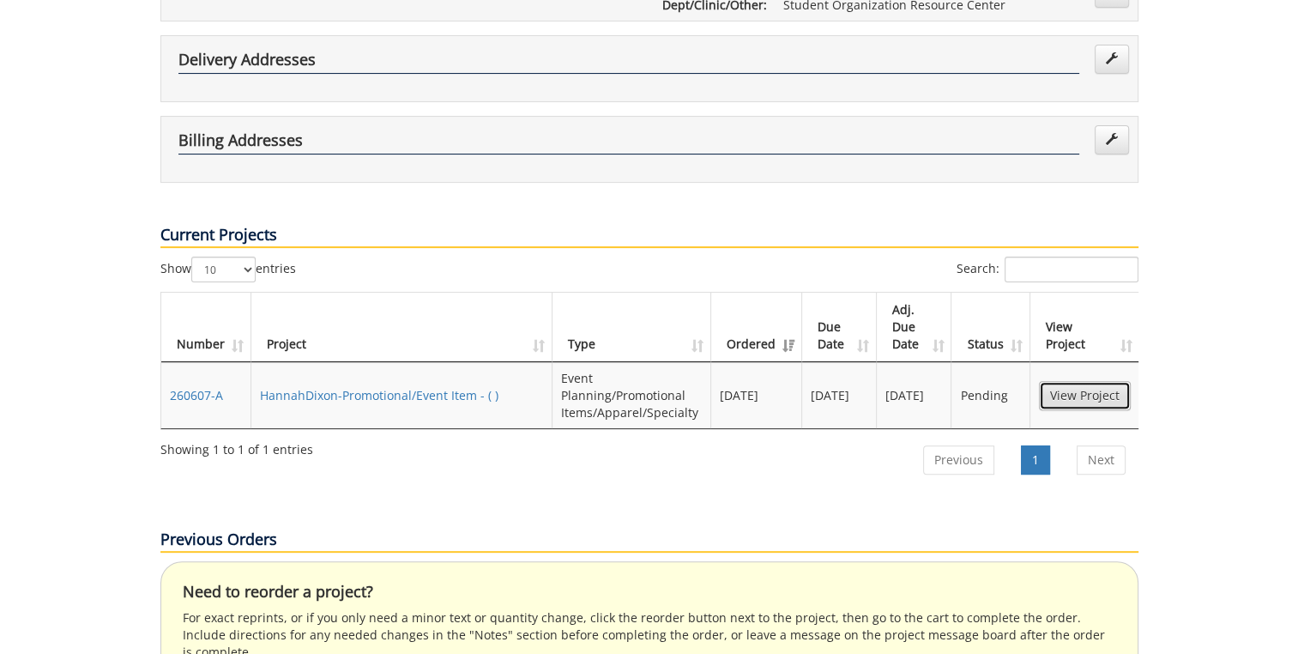
click at [1098, 381] on link "View Project" at bounding box center [1085, 395] width 92 height 29
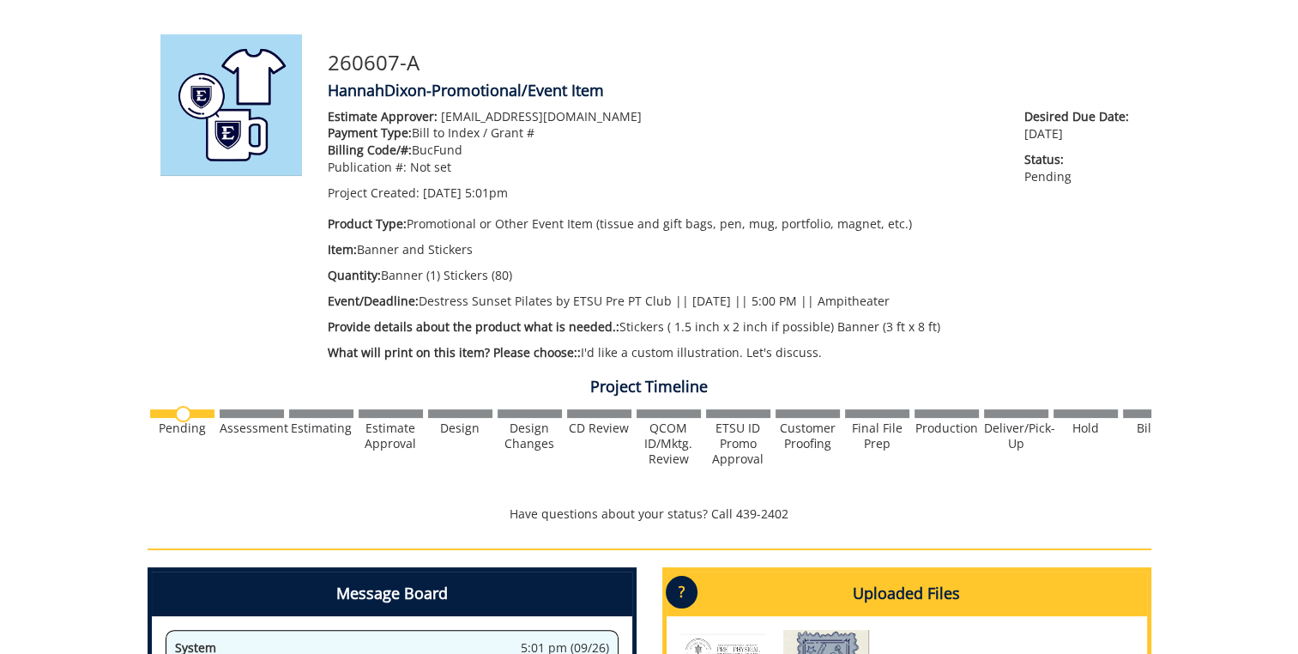
scroll to position [187, 0]
